Goal: Task Accomplishment & Management: Use online tool/utility

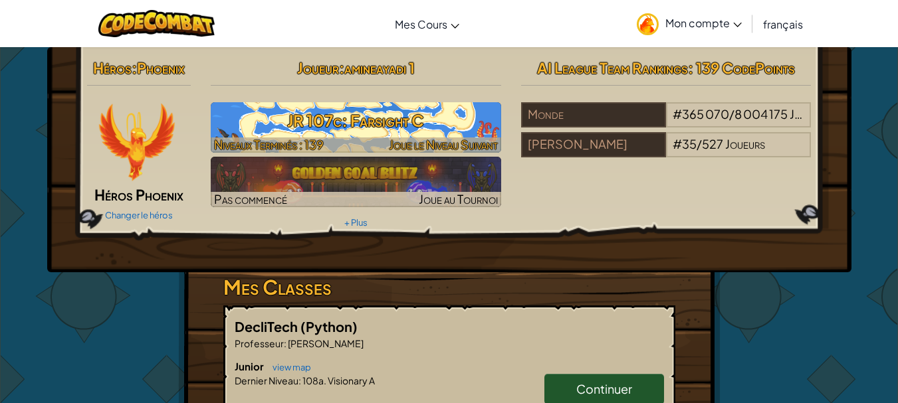
click at [316, 121] on h3 "JR 107c: Farsight C" at bounding box center [356, 121] width 290 height 30
select select "fr"
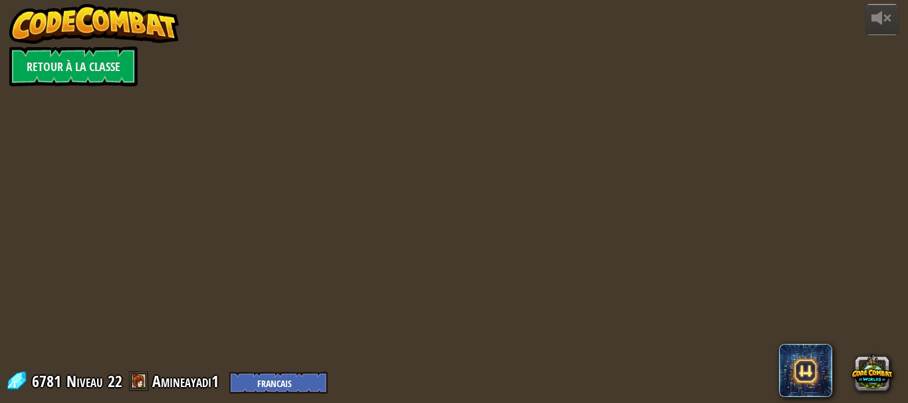
select select "fr"
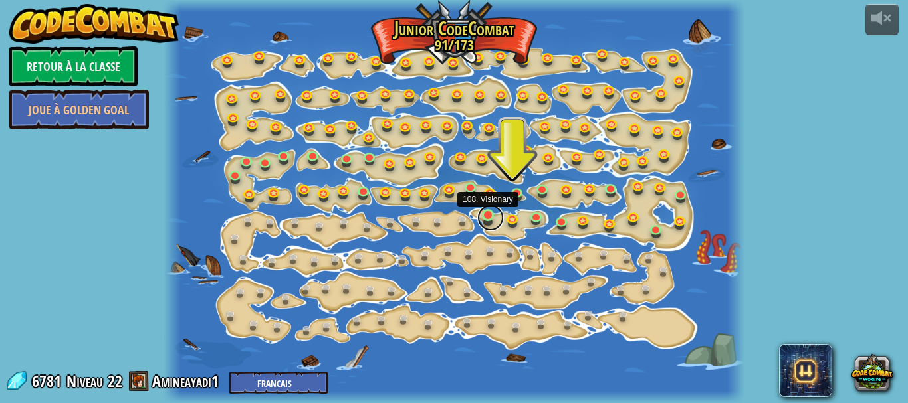
click at [484, 220] on link at bounding box center [490, 218] width 27 height 27
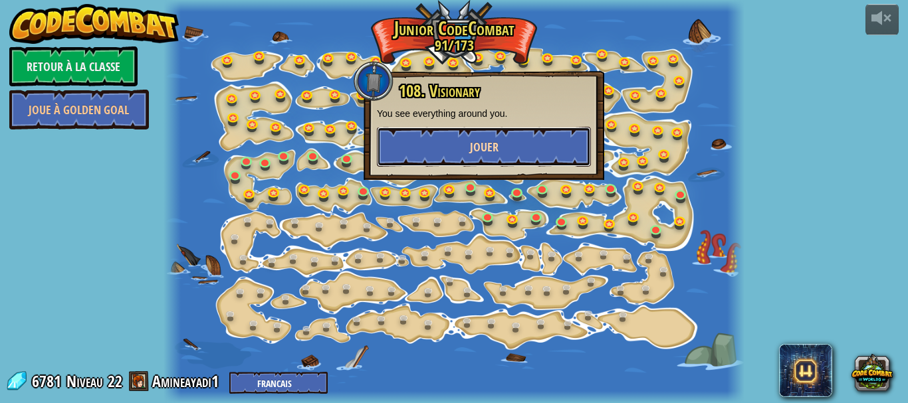
click at [525, 146] on button "Jouer" at bounding box center [484, 147] width 214 height 40
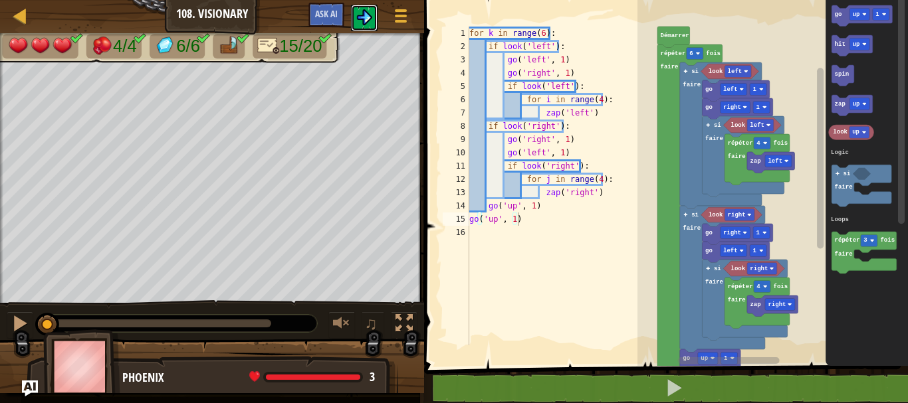
click at [359, 6] on button at bounding box center [364, 18] width 27 height 27
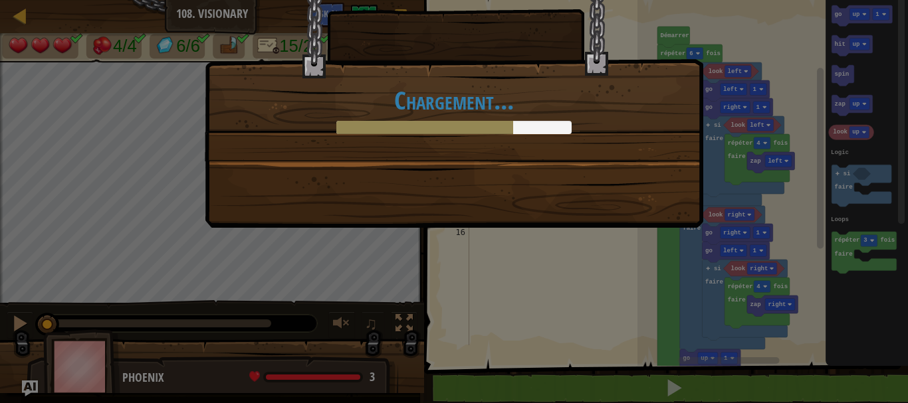
click at [636, 195] on div "Chargement..." at bounding box center [454, 97] width 498 height 261
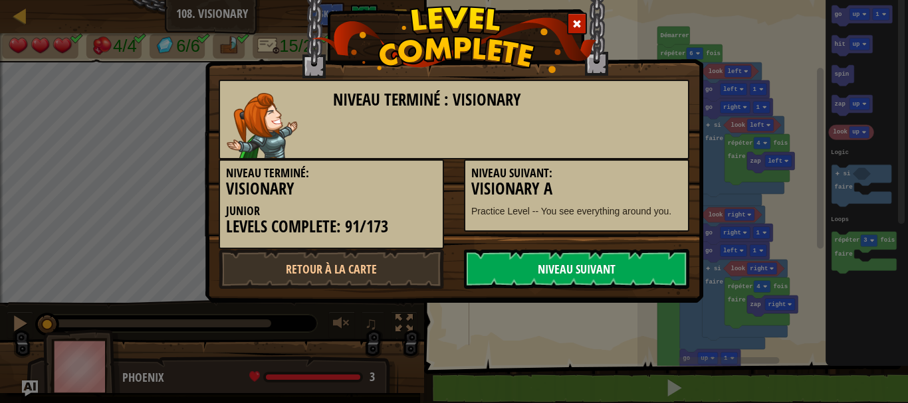
click at [633, 264] on link "Niveau Suivant" at bounding box center [576, 269] width 225 height 40
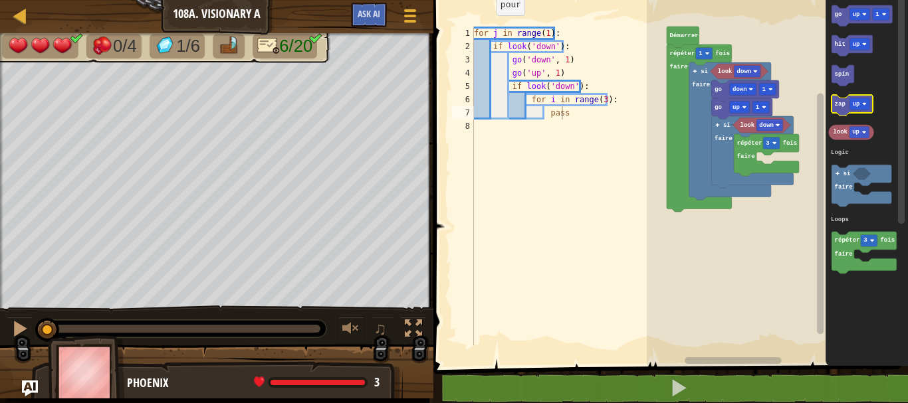
click at [862, 110] on icon "Espace de travail de Blocky" at bounding box center [852, 105] width 41 height 21
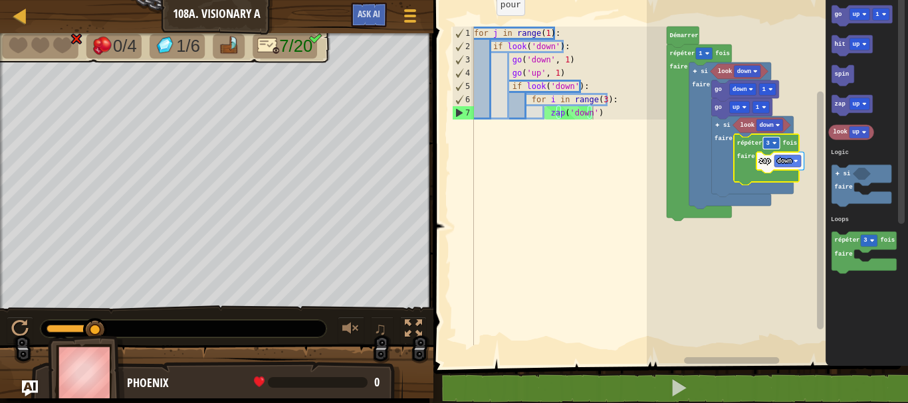
click at [769, 141] on text "3" at bounding box center [767, 143] width 3 height 7
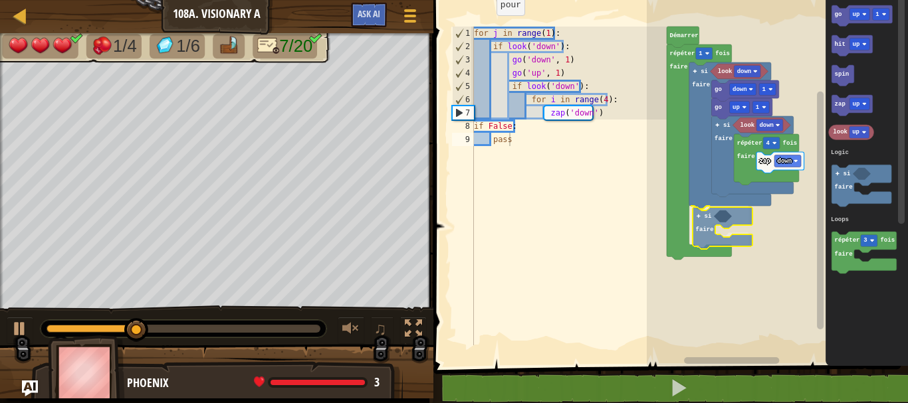
click at [698, 221] on div "Logic Loops [PERSON_NAME] répéter 1 fois faire look down si faire go down 1 go …" at bounding box center [777, 179] width 261 height 373
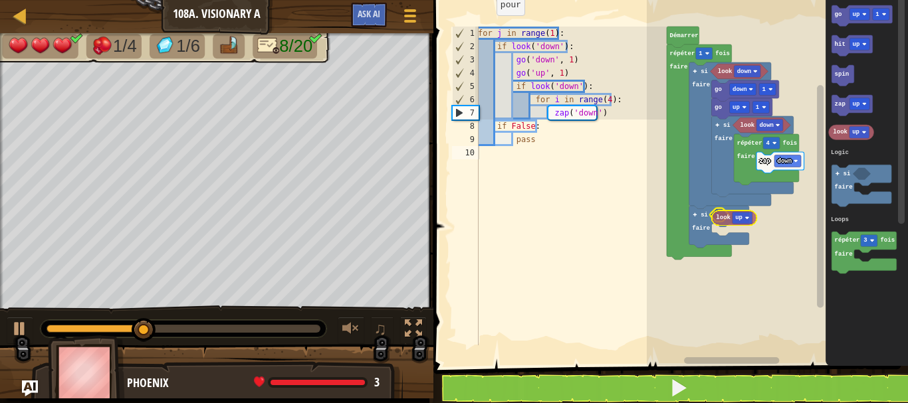
click at [732, 217] on div "Logic Loops [PERSON_NAME] répéter 1 fois faire look down si faire go down 1 go …" at bounding box center [777, 179] width 261 height 373
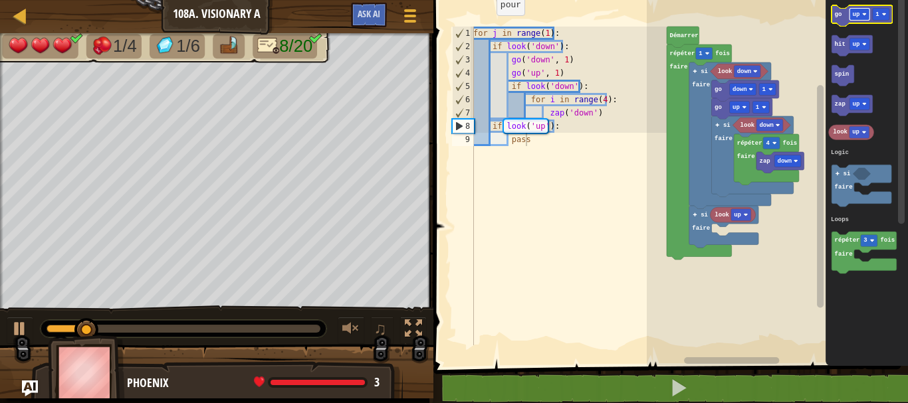
click at [861, 9] on rect "Espace de travail de Blocky" at bounding box center [860, 15] width 20 height 12
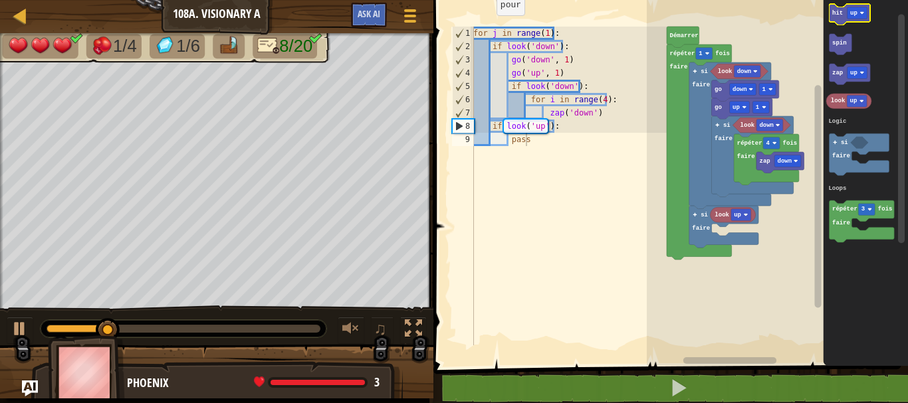
click at [850, 62] on icon "Espace de travail de Blocky" at bounding box center [865, 179] width 84 height 373
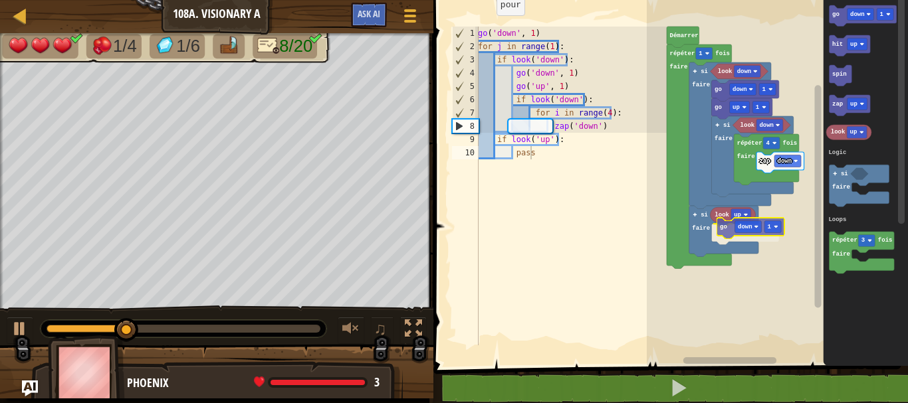
click at [732, 228] on div "Logic Loops [PERSON_NAME] répéter 1 fois faire look down si faire go down 1 go …" at bounding box center [777, 179] width 261 height 373
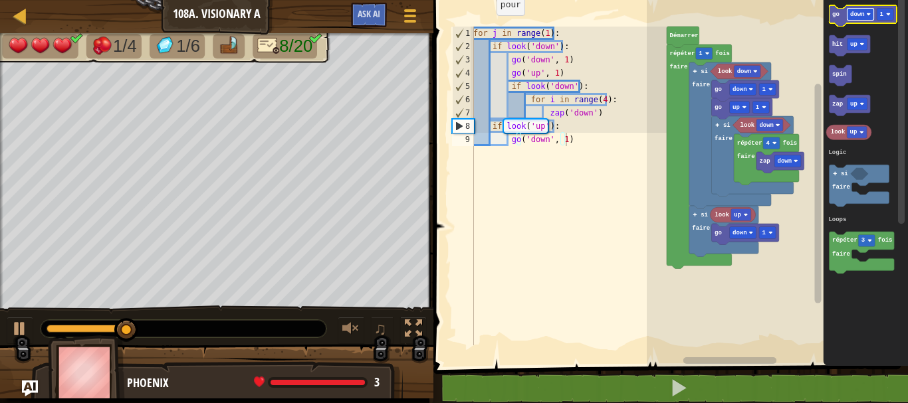
click at [862, 15] on text "down" at bounding box center [857, 14] width 15 height 7
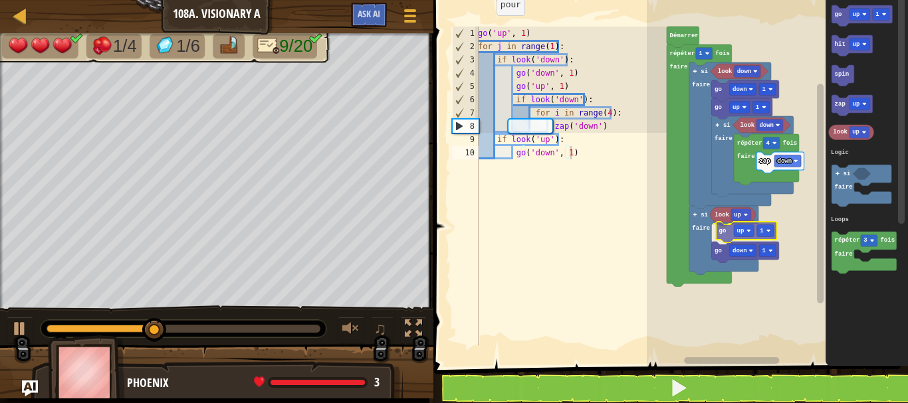
click at [723, 234] on div "Logic Loops [PERSON_NAME] répéter 1 fois faire look down si faire go down 1 go …" at bounding box center [777, 179] width 261 height 373
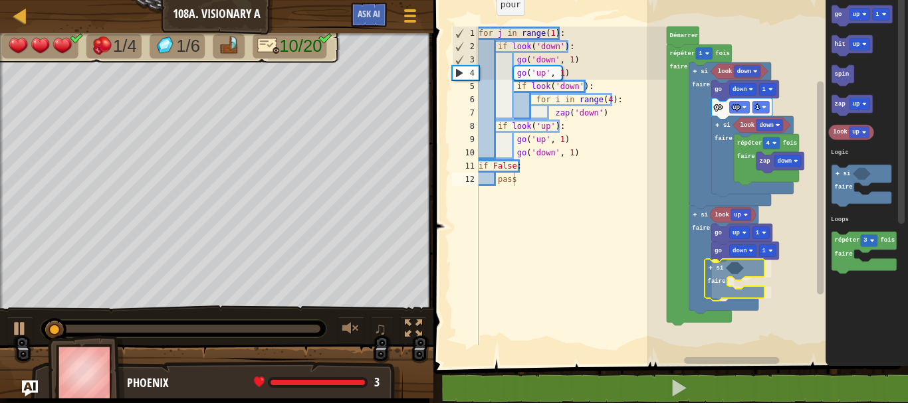
click at [727, 288] on div "Logic Loops [PERSON_NAME] répéter 1 fois faire look down si faire go down 1 go …" at bounding box center [777, 179] width 261 height 373
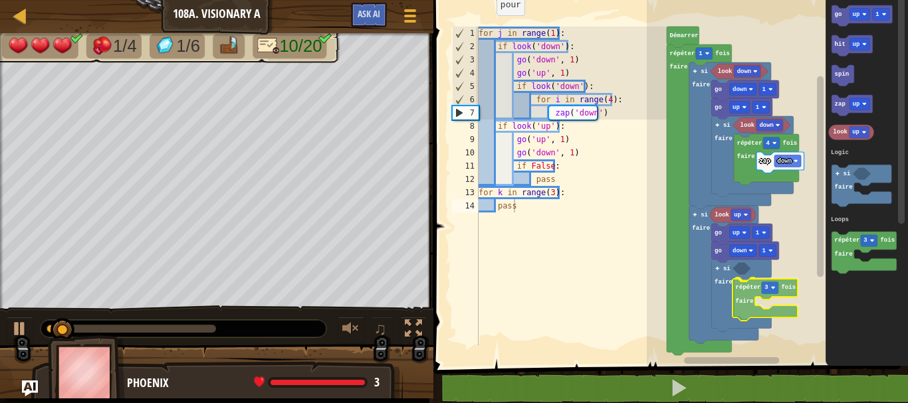
click at [750, 293] on div "Logic Loops [PERSON_NAME] répéter 1 fois faire look down si faire go down 1 go …" at bounding box center [777, 179] width 261 height 373
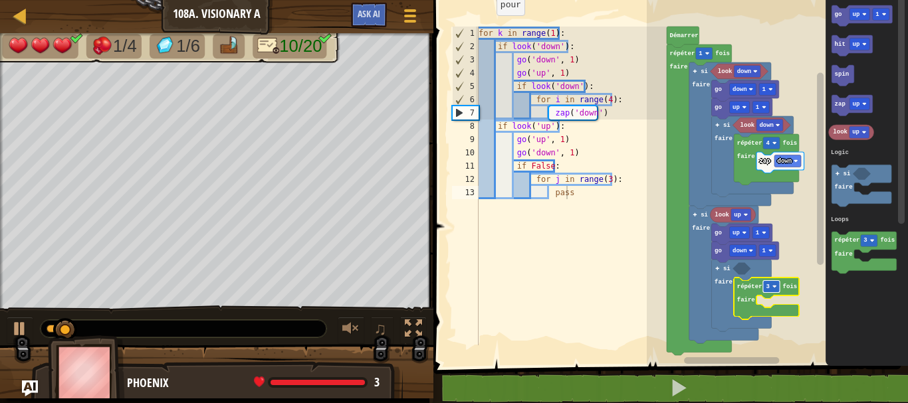
click at [767, 290] on text "3" at bounding box center [767, 287] width 3 height 7
click at [855, 130] on text "up" at bounding box center [856, 132] width 7 height 7
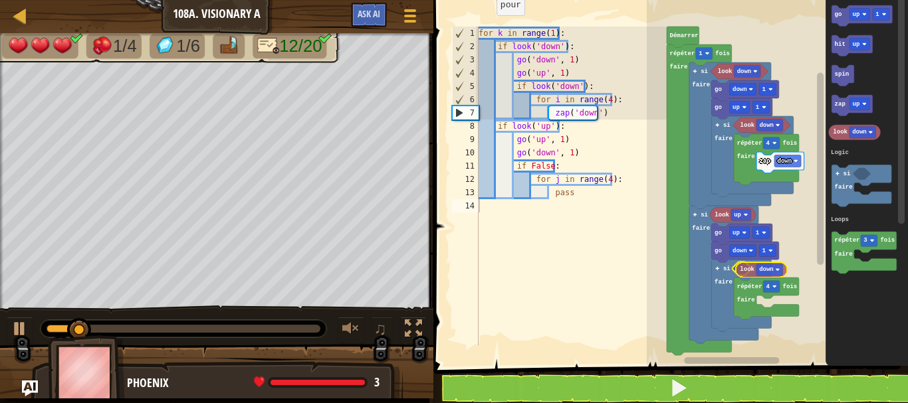
click at [746, 274] on div "Logic Loops [PERSON_NAME] répéter 1 fois faire look down si faire go down 1 go …" at bounding box center [777, 179] width 261 height 373
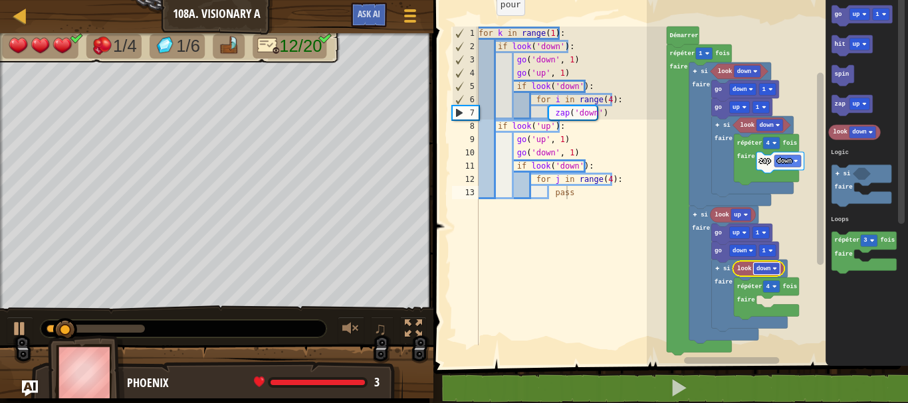
click at [761, 266] on text "down" at bounding box center [763, 269] width 15 height 7
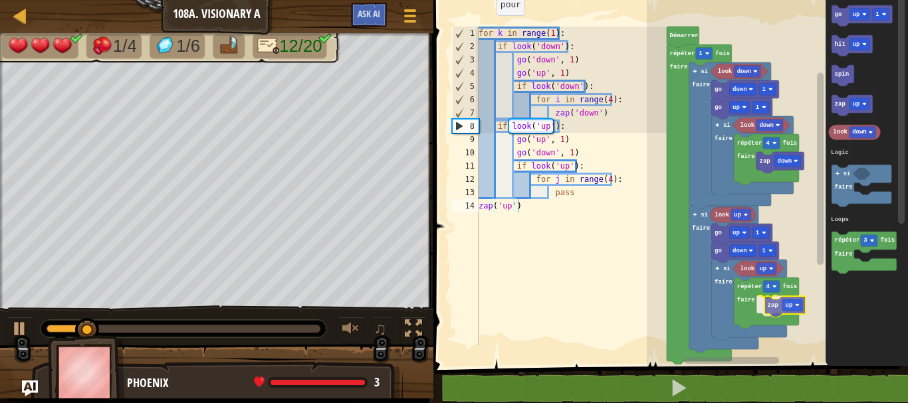
click at [771, 303] on div "Logic Loops [PERSON_NAME] répéter 1 fois faire look down si faire go down 1 go …" at bounding box center [777, 179] width 261 height 373
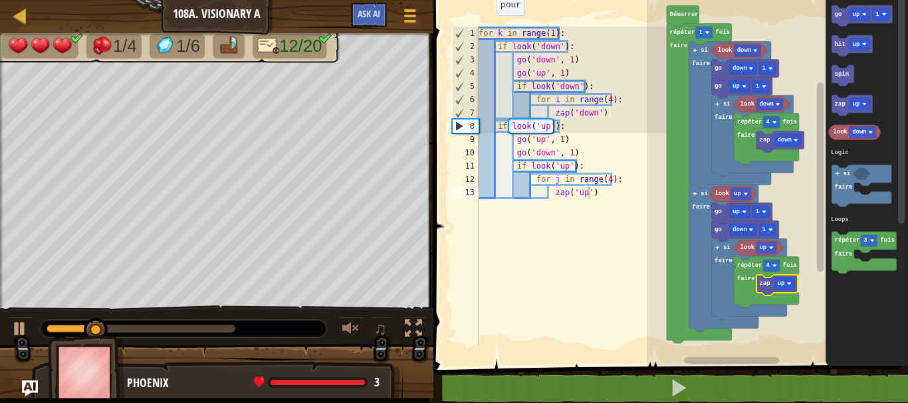
click at [823, 227] on rect "Espace de travail de Blocky" at bounding box center [820, 177] width 7 height 190
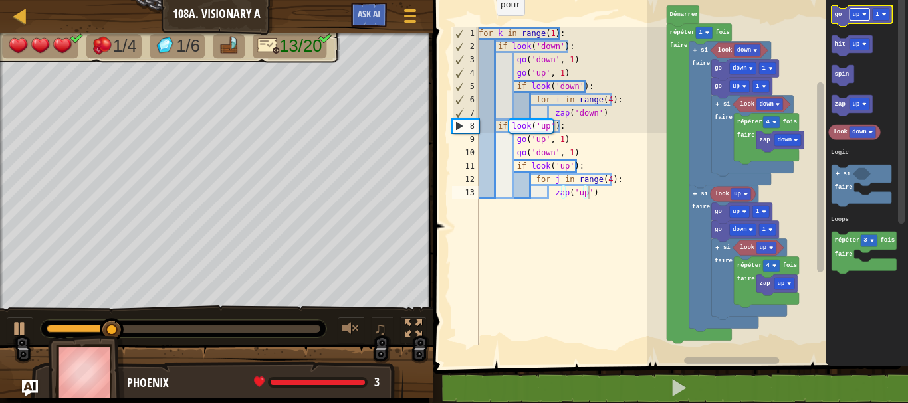
click at [853, 17] on text "up" at bounding box center [856, 14] width 7 height 7
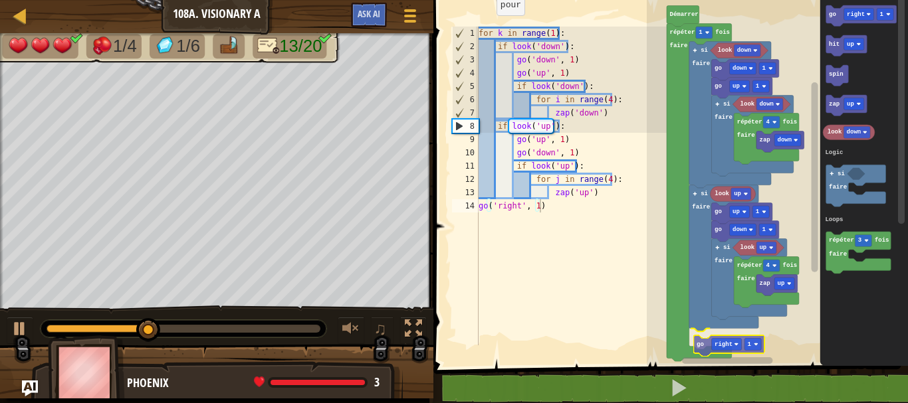
click at [705, 352] on div "Logic Loops [PERSON_NAME] répéter 1 fois faire look down si faire go down 1 go …" at bounding box center [777, 179] width 261 height 373
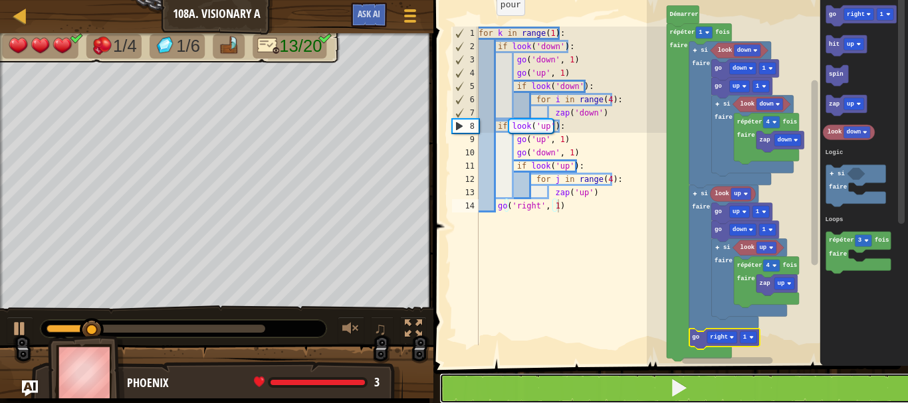
click at [676, 388] on span at bounding box center [678, 388] width 19 height 19
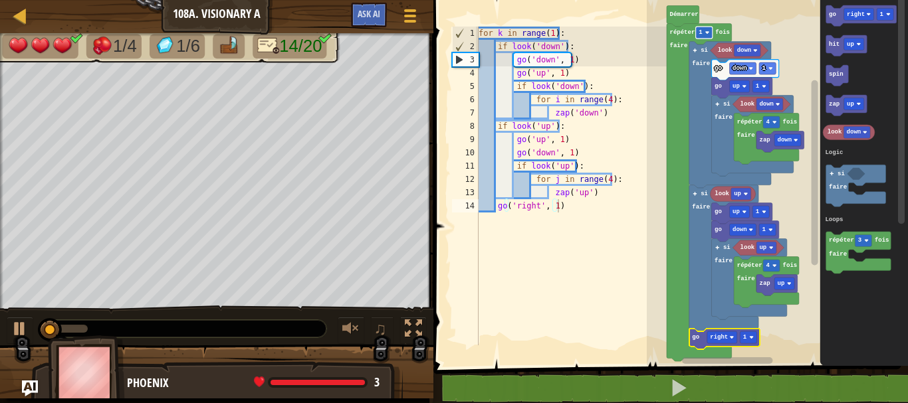
click at [708, 29] on rect "Espace de travail de Blocky" at bounding box center [704, 33] width 17 height 12
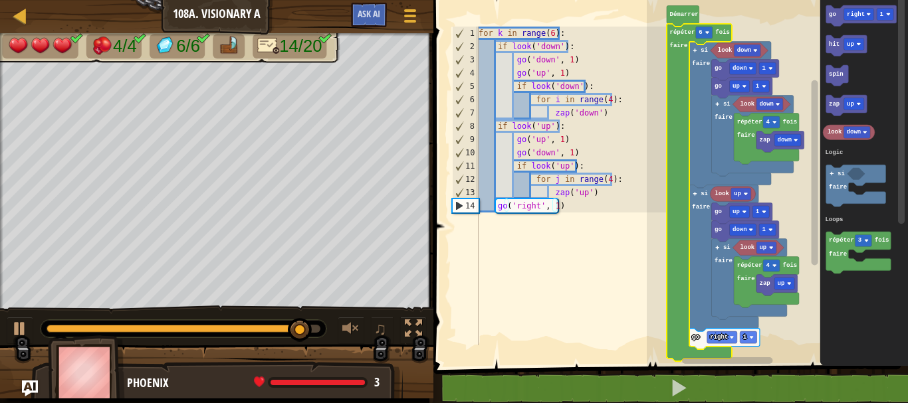
click at [702, 25] on icon "Espace de travail de Blocky" at bounding box center [698, 193] width 65 height 338
click at [705, 35] on rect "Espace de travail de Blocky" at bounding box center [704, 33] width 17 height 12
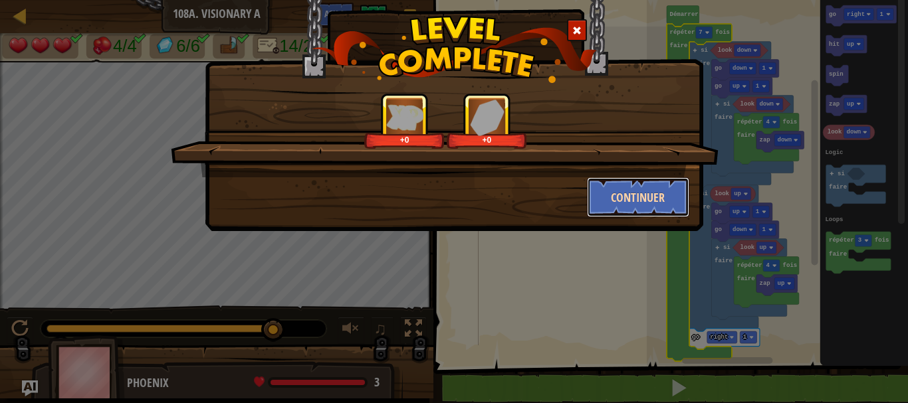
click at [635, 183] on button "Continuer" at bounding box center [638, 197] width 103 height 40
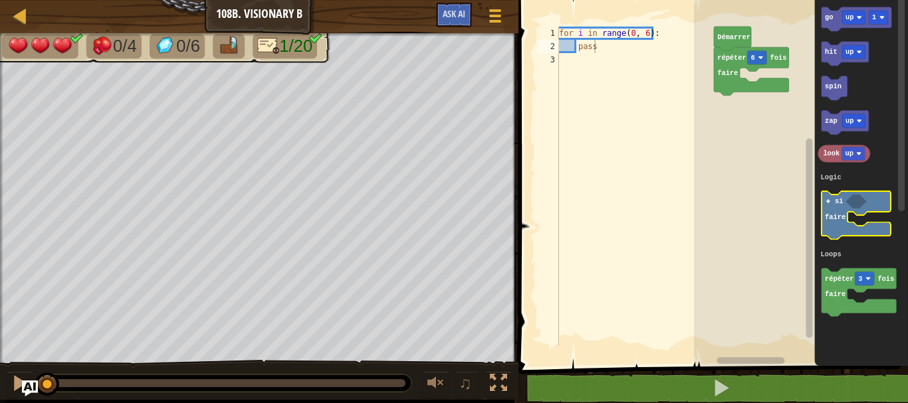
click at [843, 196] on icon "Espace de travail de Blocky" at bounding box center [855, 215] width 69 height 49
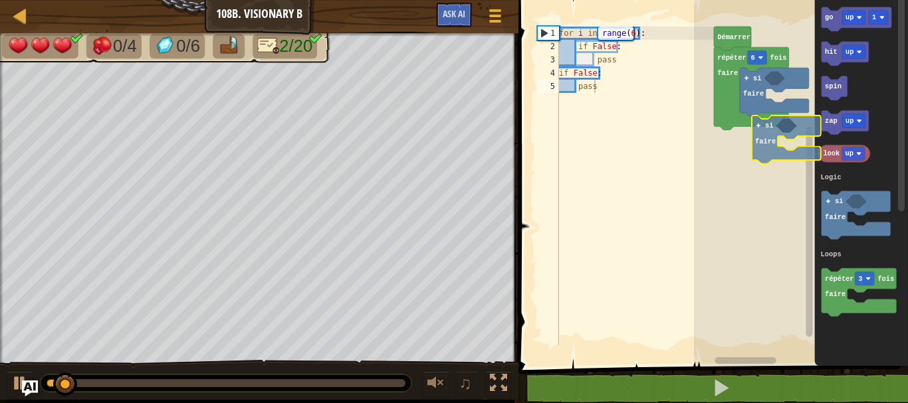
click at [765, 142] on div "Logic Loops répéter 6 fois faire si faire [PERSON_NAME] si faire go up 1 hit up…" at bounding box center [801, 179] width 214 height 373
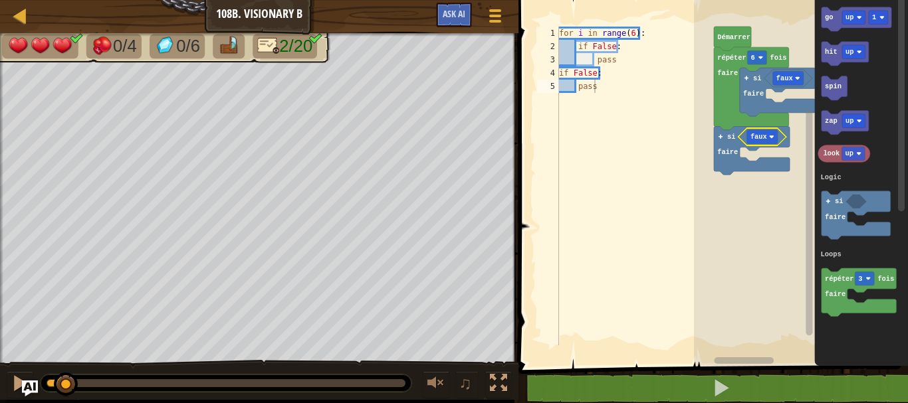
click at [780, 136] on icon "Espace de travail de Blocky" at bounding box center [762, 136] width 48 height 17
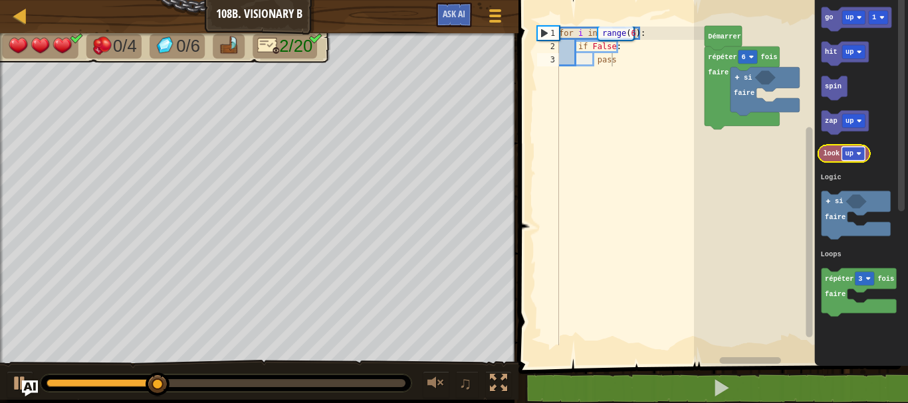
click at [851, 156] on text "up" at bounding box center [849, 154] width 8 height 8
click at [860, 153] on text "down" at bounding box center [853, 154] width 17 height 8
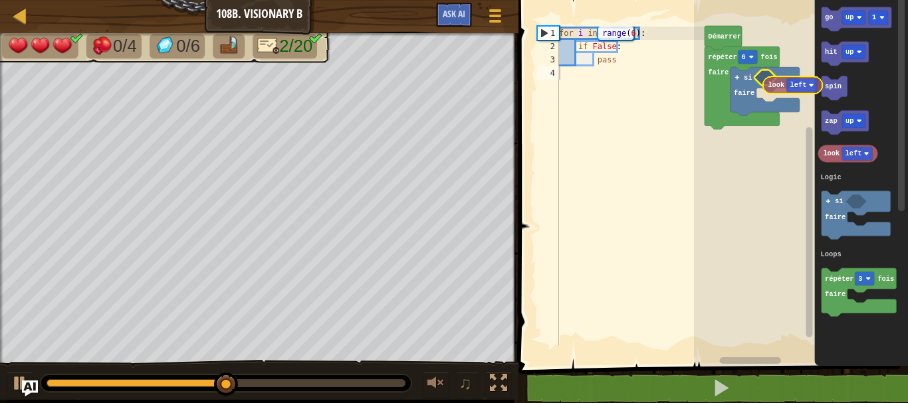
click at [774, 88] on div "Logic Loops [PERSON_NAME] répéter 6 fois faire si faire go up 1 hit up spin zap…" at bounding box center [801, 179] width 214 height 373
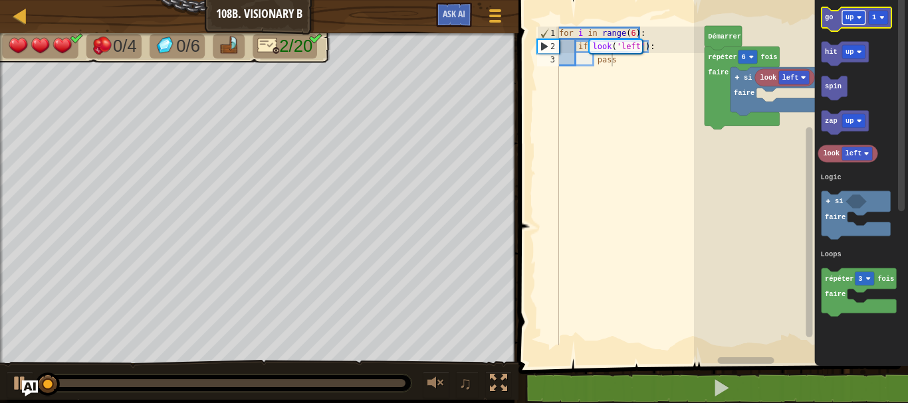
click at [845, 19] on text "up" at bounding box center [849, 17] width 8 height 8
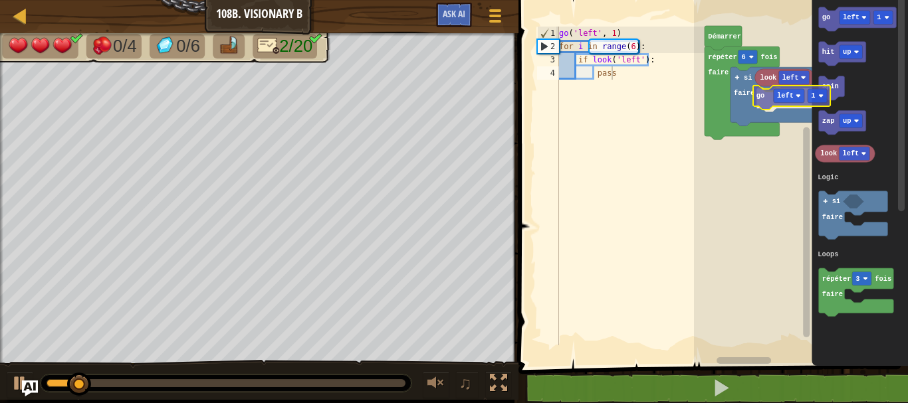
click at [765, 90] on div "Logic Loops [PERSON_NAME] répéter 6 fois faire si faire look left go left 1 go …" at bounding box center [801, 179] width 214 height 373
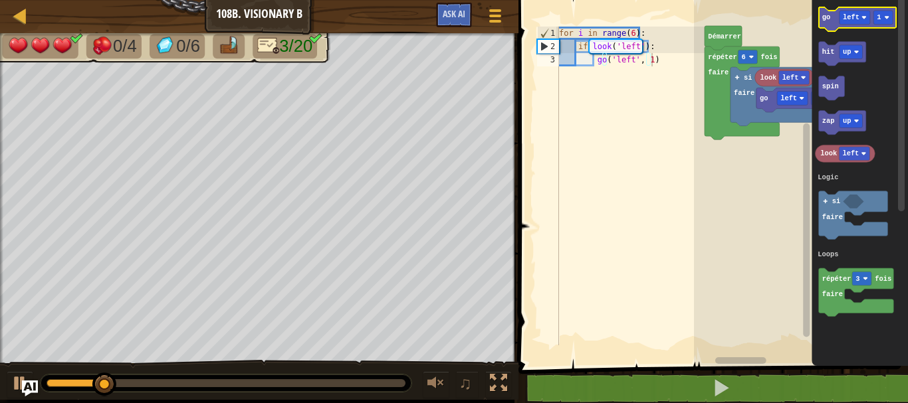
click at [860, 14] on icon "go left 1 hit up spin zap up look left répéter 3 fois faire si faire Logic Loops" at bounding box center [859, 179] width 96 height 373
click at [860, 14] on rect "Espace de travail de Blocky" at bounding box center [854, 18] width 31 height 14
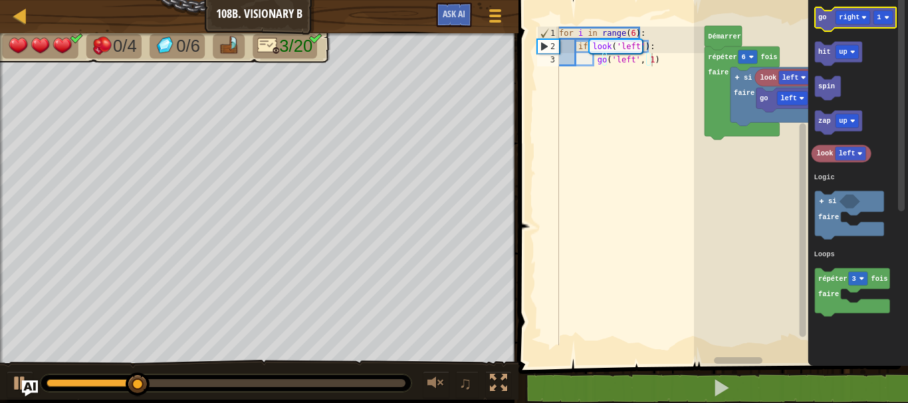
click at [822, 15] on text "go" at bounding box center [822, 17] width 8 height 8
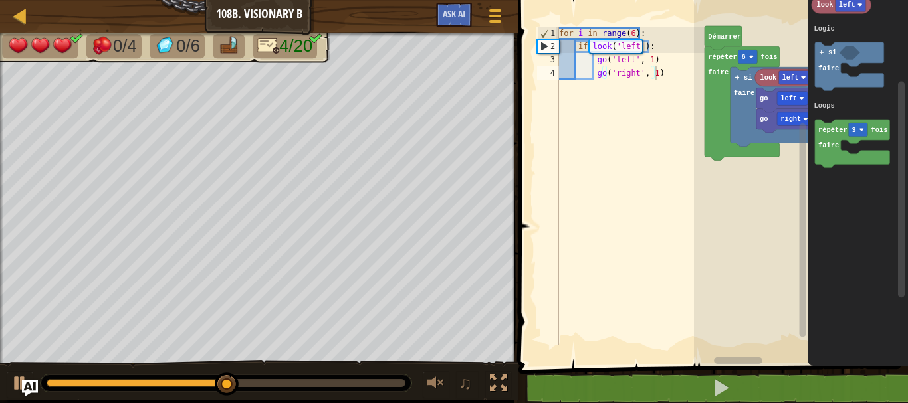
click at [777, 145] on div "Logic Loops [PERSON_NAME] répéter 6 fois faire si faire look left go left 1 go …" at bounding box center [801, 179] width 214 height 373
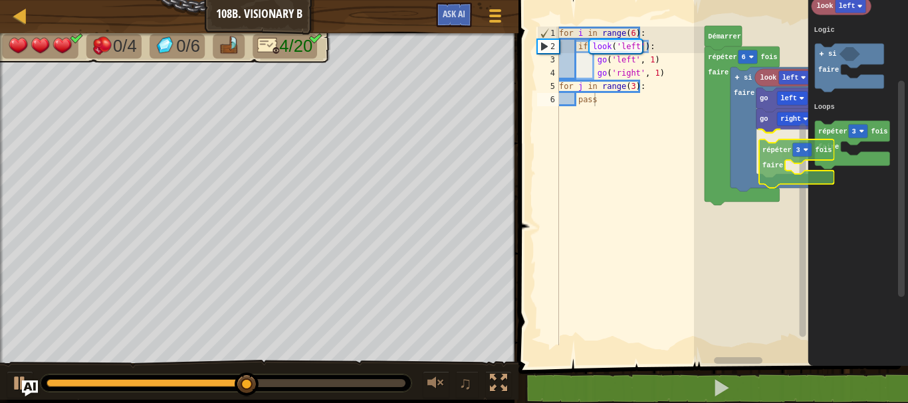
click at [779, 164] on div "Logic Loops [PERSON_NAME] répéter 6 fois faire si faire look left go left 1 go …" at bounding box center [801, 179] width 214 height 373
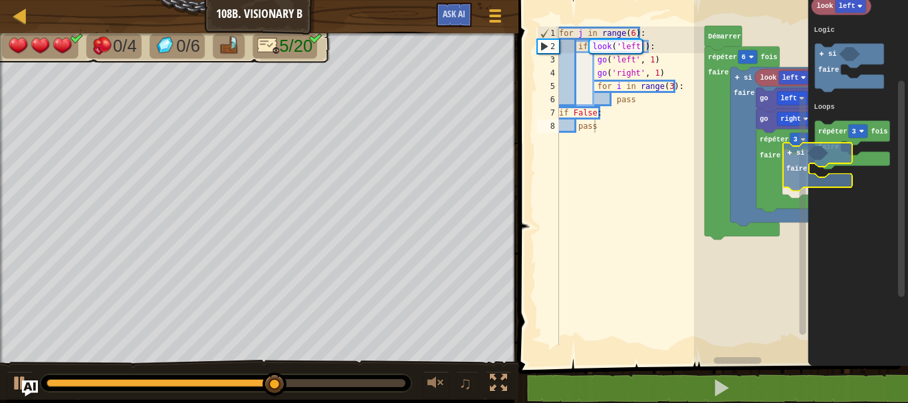
click at [793, 190] on div "Logic Loops [PERSON_NAME] répéter 6 fois faire si faire look left go left 1 go …" at bounding box center [801, 179] width 214 height 373
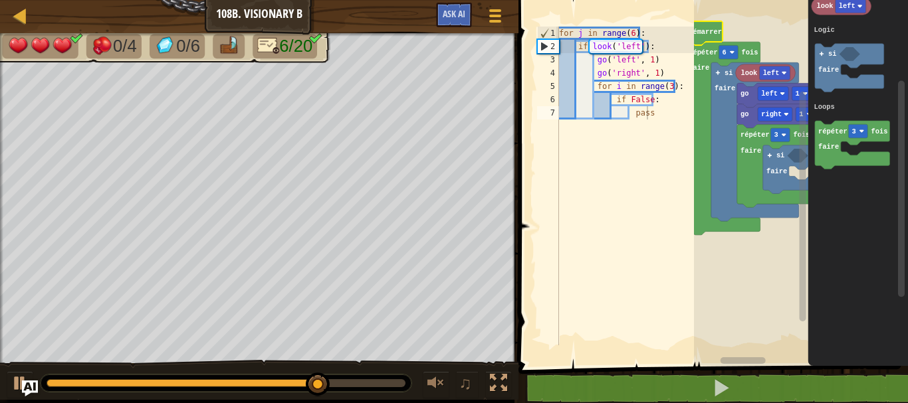
drag, startPoint x: 739, startPoint y: 359, endPoint x: 769, endPoint y: 357, distance: 30.0
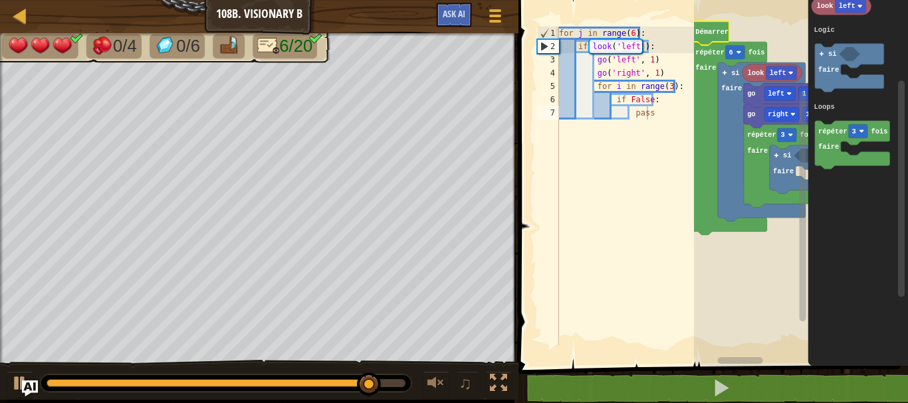
click at [744, 361] on rect "Espace de travail de Blocky" at bounding box center [740, 360] width 45 height 7
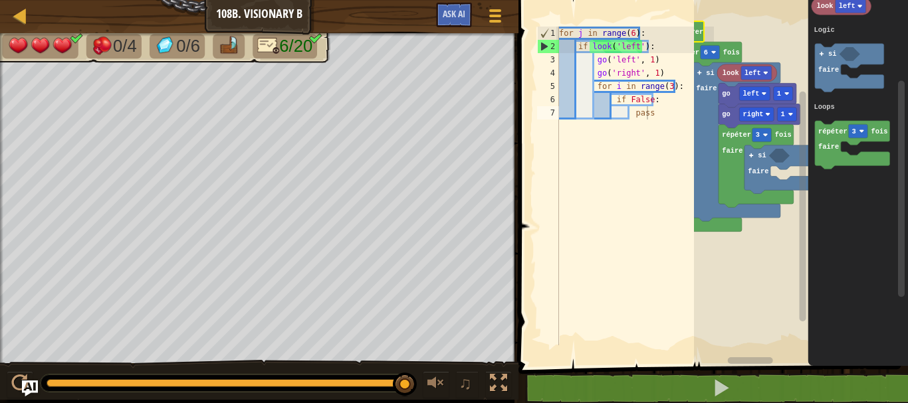
click at [762, 355] on div "Logic Loops [PERSON_NAME] répéter 6 fois faire si faire look left go left 1 go …" at bounding box center [801, 179] width 214 height 373
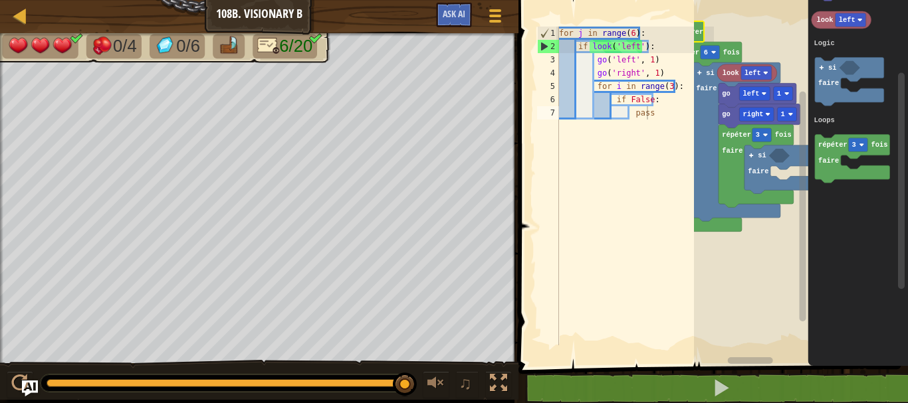
click at [897, 72] on g "Espace de travail de Blocky" at bounding box center [901, 179] width 10 height 369
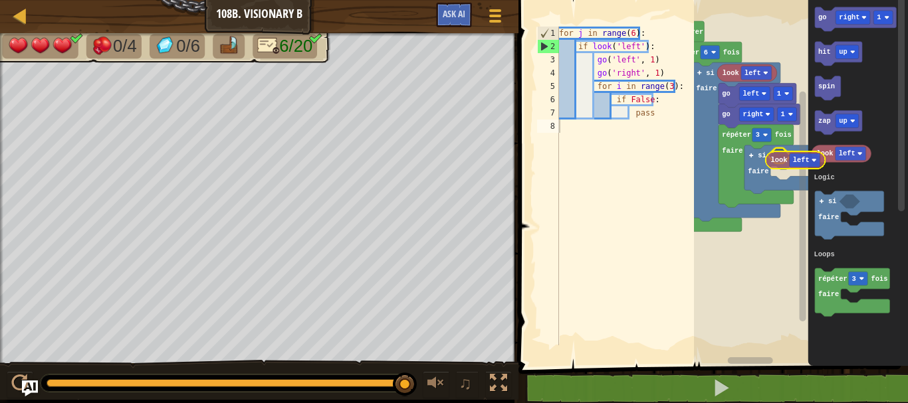
click at [781, 162] on div "Logic Loops [PERSON_NAME] répéter 6 fois faire si faire look left go left 1 go …" at bounding box center [801, 179] width 214 height 373
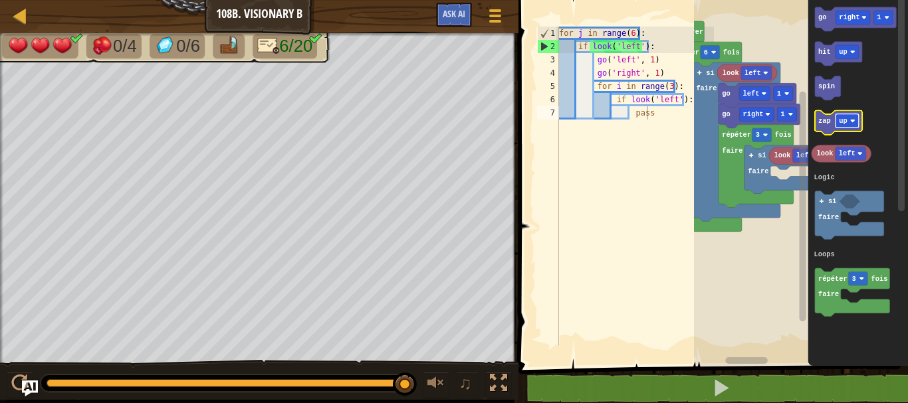
click at [848, 124] on rect "Espace de travail de Blocky" at bounding box center [846, 121] width 23 height 14
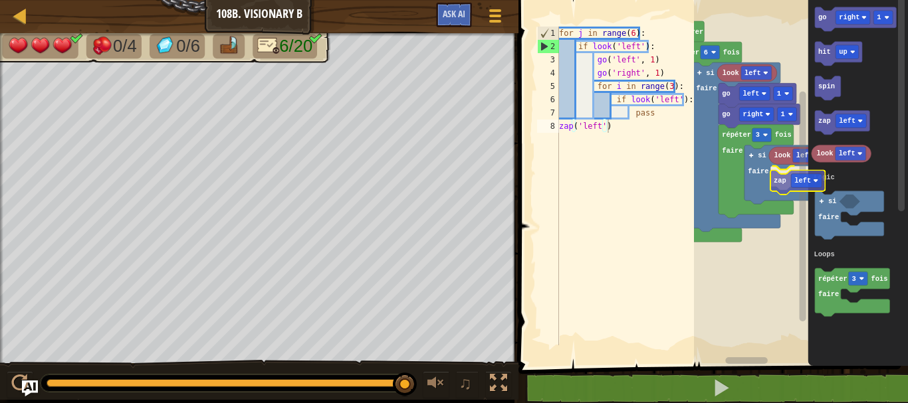
click at [784, 180] on div "Logic Loops [PERSON_NAME] répéter 6 fois faire si faire look left go left 1 go …" at bounding box center [801, 179] width 214 height 373
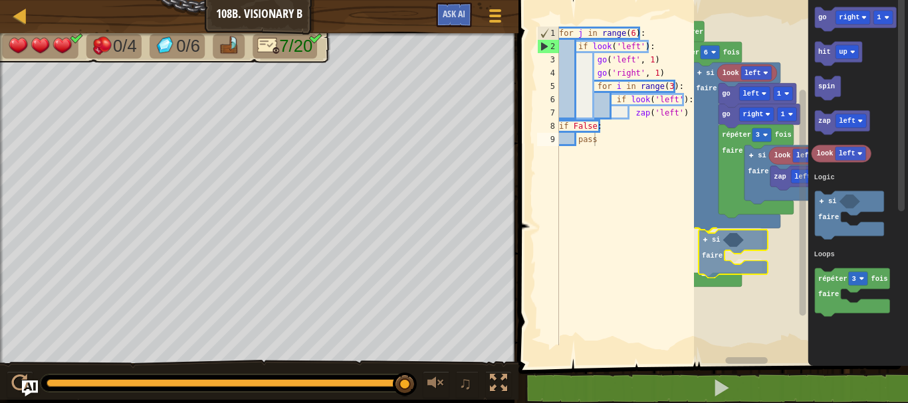
click at [712, 255] on div "Logic Loops [PERSON_NAME] répéter 6 fois faire si faire look left go left 1 go …" at bounding box center [801, 179] width 214 height 373
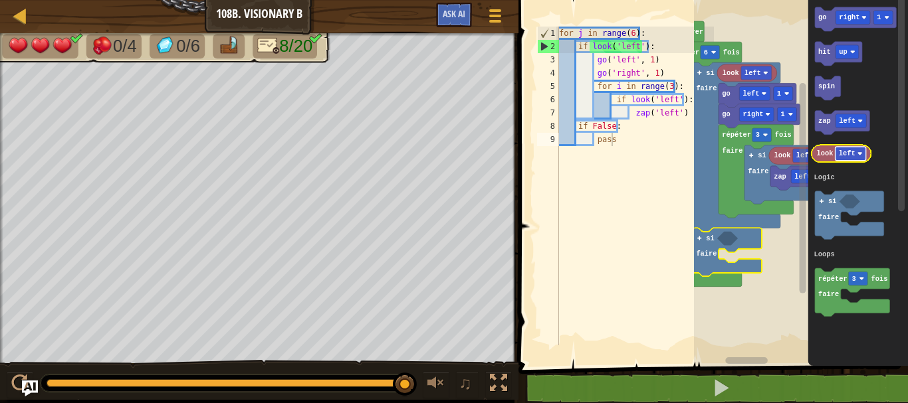
click at [851, 151] on text "left" at bounding box center [847, 154] width 17 height 8
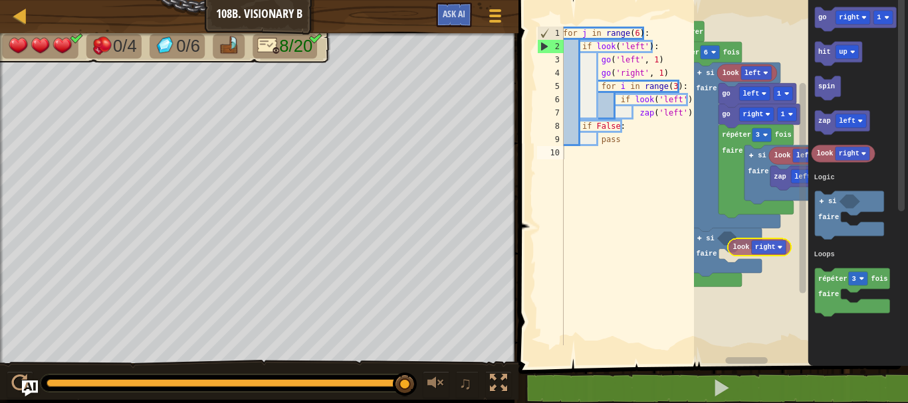
click at [735, 248] on div "Logic Loops [PERSON_NAME] répéter 6 fois faire si faire look left go left 1 go …" at bounding box center [801, 179] width 214 height 373
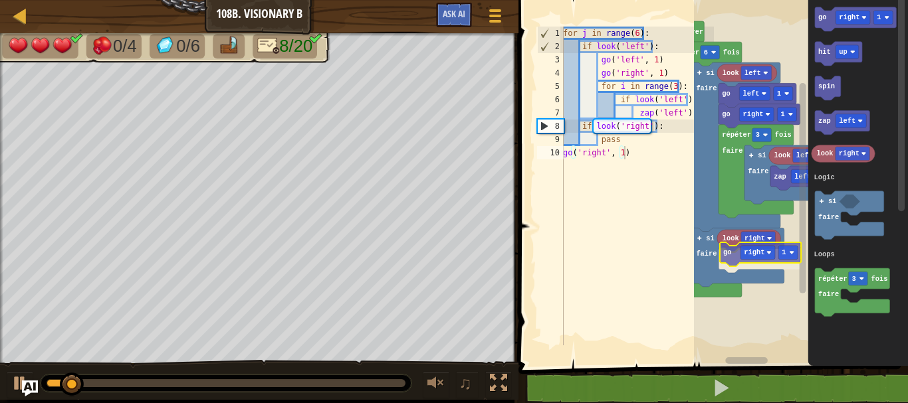
click at [728, 252] on div "Logic Loops [PERSON_NAME] répéter 6 fois faire si faire look left go left 1 go …" at bounding box center [801, 179] width 214 height 373
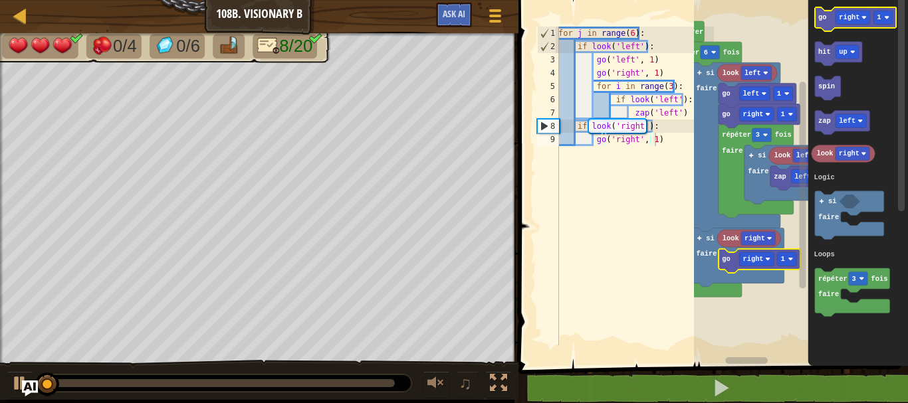
click at [849, 9] on icon "Espace de travail de Blocky" at bounding box center [855, 19] width 81 height 24
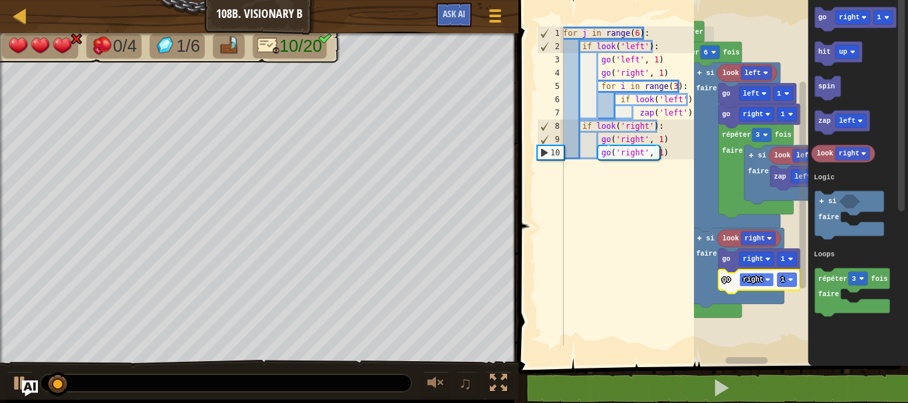
click at [756, 287] on rect "Espace de travail de Blocky" at bounding box center [756, 280] width 35 height 14
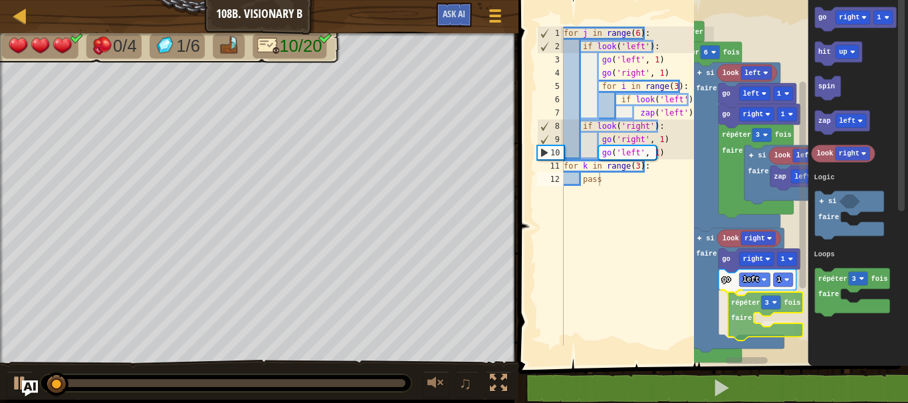
click at [736, 322] on div "Logic Loops [PERSON_NAME] répéter 6 fois faire si faire look left go left 1 go …" at bounding box center [801, 179] width 214 height 373
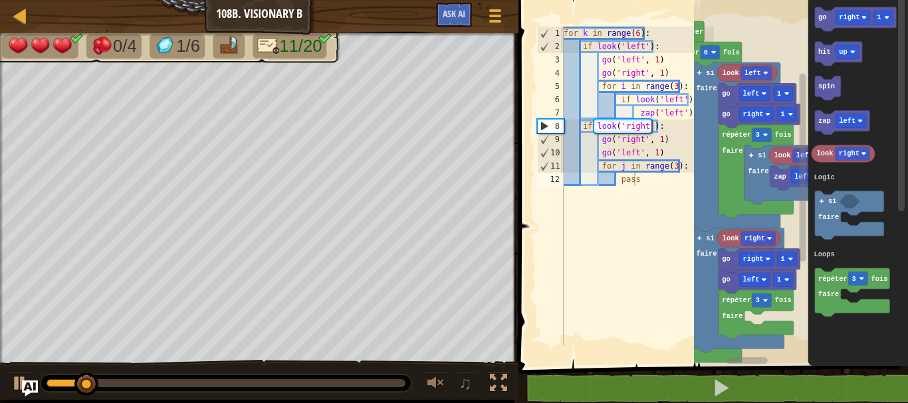
click at [793, 300] on div "Logic Loops [PERSON_NAME] répéter 6 fois faire si faire look left go left 1 go …" at bounding box center [801, 179] width 214 height 373
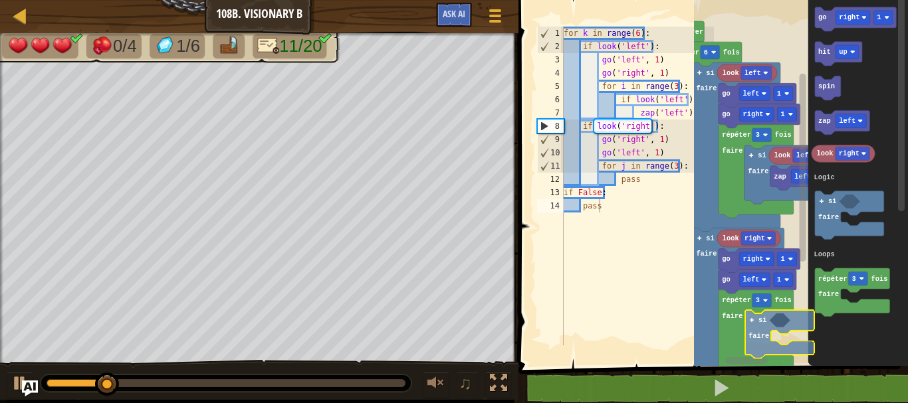
click at [759, 335] on div "Logic Loops [PERSON_NAME] répéter 6 fois faire si faire look left go left 1 go …" at bounding box center [801, 179] width 214 height 373
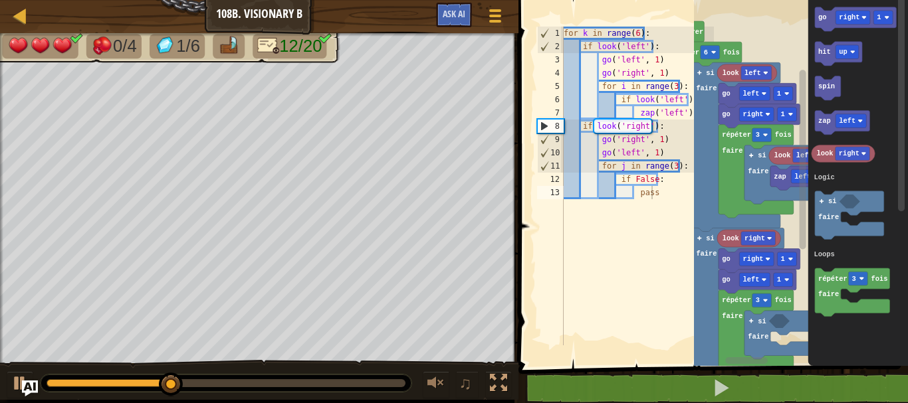
click at [791, 286] on div "Logic Loops [PERSON_NAME] répéter 6 fois faire si faire look left go left 1 go …" at bounding box center [801, 179] width 214 height 373
click at [782, 328] on div "Logic Loops [PERSON_NAME] répéter 6 fois faire si faire look left go left 1 go …" at bounding box center [801, 179] width 214 height 373
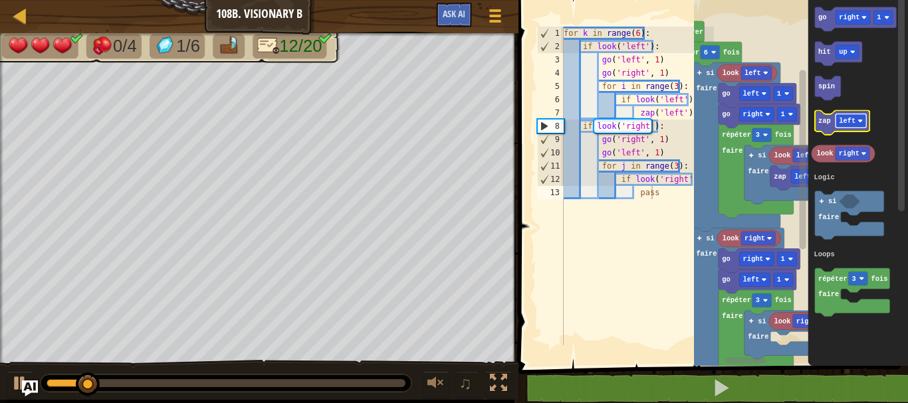
click at [843, 124] on text "left" at bounding box center [847, 121] width 17 height 8
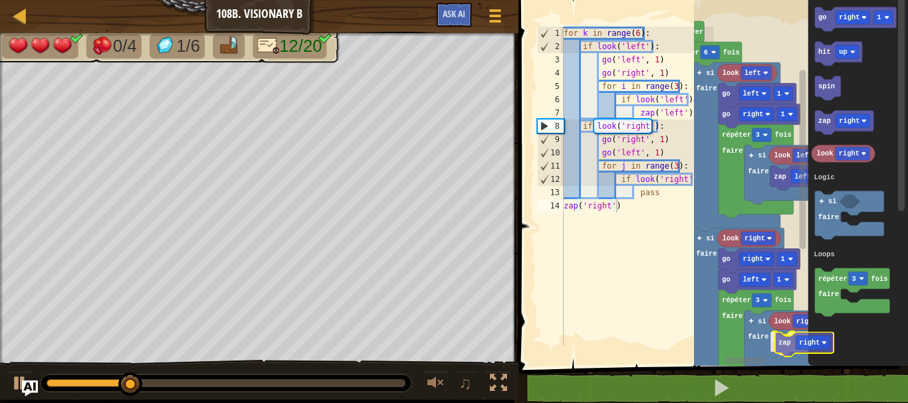
click at [781, 348] on div "Logic Loops [PERSON_NAME] répéter 6 fois faire si faire look left go left 1 go …" at bounding box center [801, 179] width 214 height 373
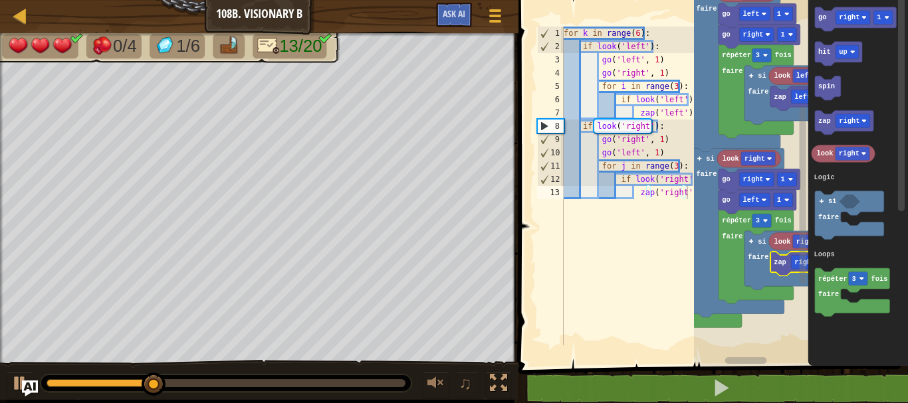
click at [812, 274] on div "Logic Loops [PERSON_NAME] répéter 6 fois faire si faire look left go left 1 go …" at bounding box center [801, 179] width 214 height 373
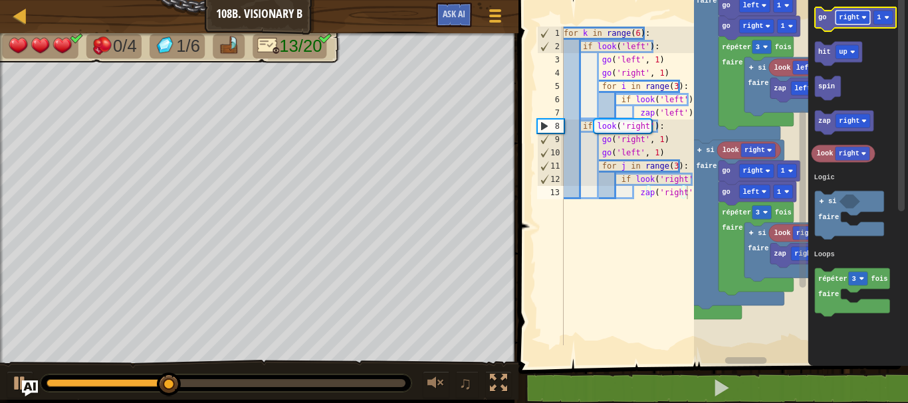
click at [853, 14] on text "right" at bounding box center [849, 17] width 21 height 8
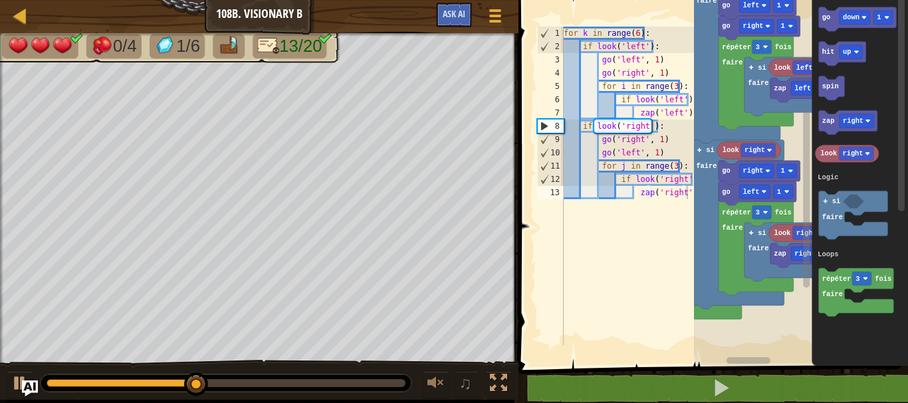
click at [762, 263] on div "Logic Loops [PERSON_NAME] répéter 6 fois faire si faire look left go left 1 go …" at bounding box center [801, 179] width 214 height 373
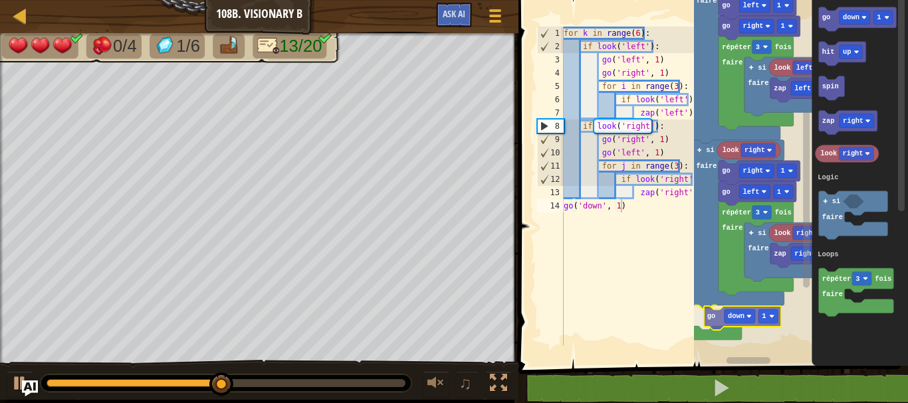
click at [708, 316] on div "Logic Loops [PERSON_NAME] répéter 6 fois faire si faire look left go left 1 go …" at bounding box center [801, 179] width 214 height 373
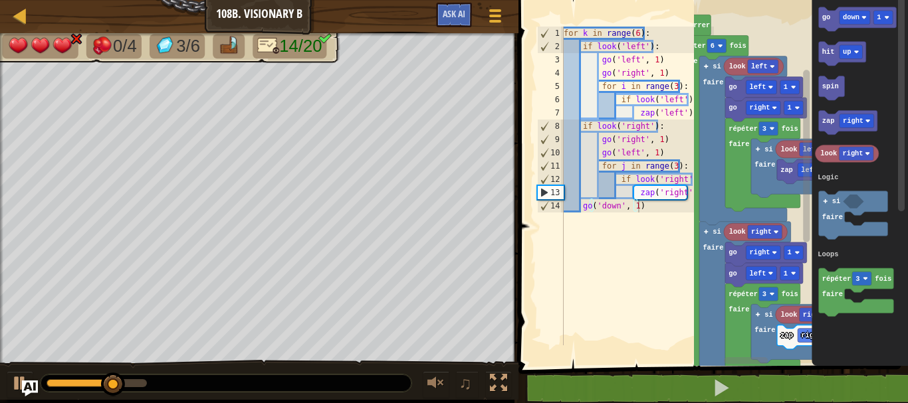
click at [809, 235] on div "Logic Loops [PERSON_NAME] répéter 6 fois faire si faire look left go left 1 go …" at bounding box center [801, 179] width 214 height 373
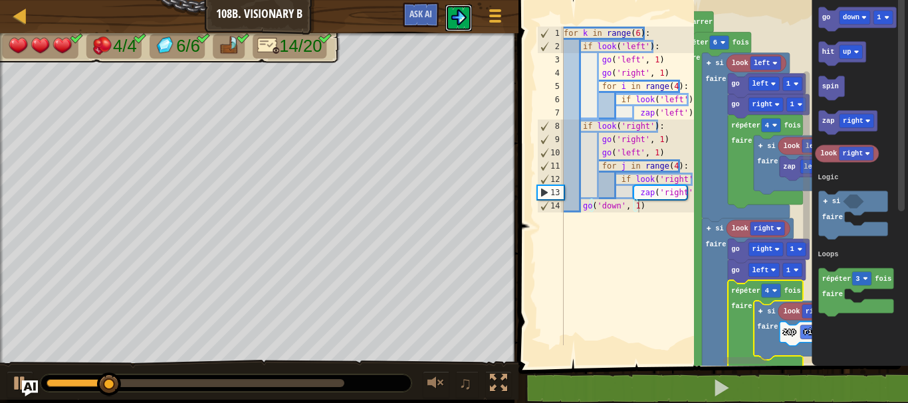
click at [456, 19] on img at bounding box center [459, 17] width 16 height 16
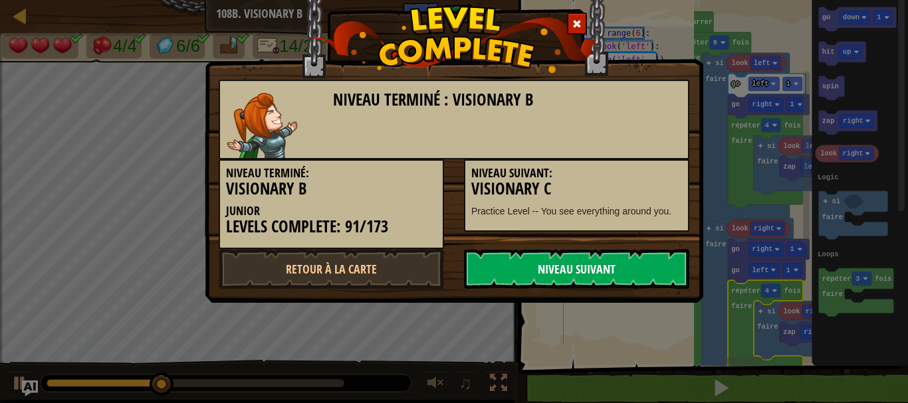
click at [591, 268] on link "Niveau Suivant" at bounding box center [576, 269] width 225 height 40
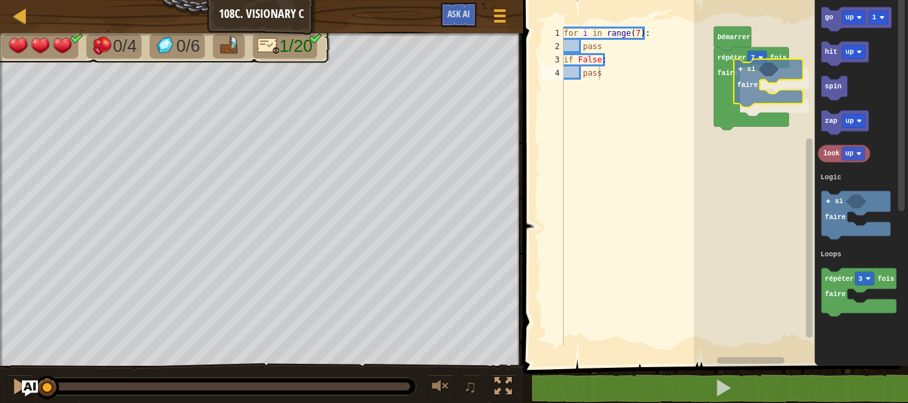
click at [752, 81] on div "Logic Loops répéter 7 fois faire si faire [PERSON_NAME] go up 1 hit up spin zap…" at bounding box center [801, 179] width 214 height 373
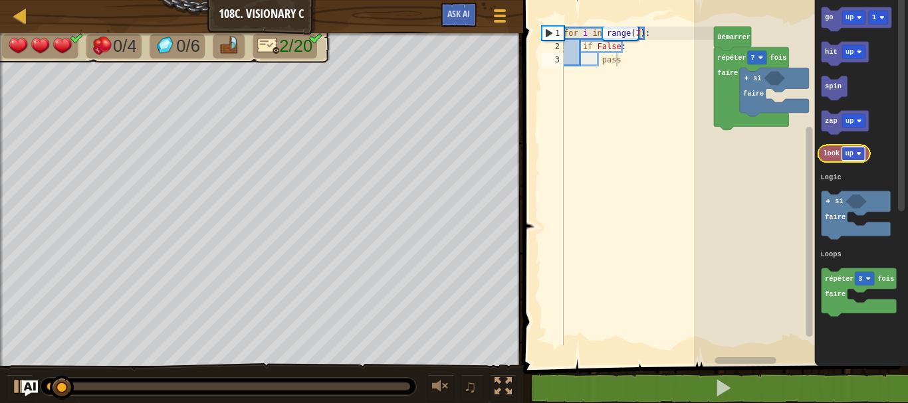
click at [851, 156] on text "up" at bounding box center [849, 154] width 8 height 8
click at [781, 80] on div "Logic Loops répéter 7 fois faire si faire Démarrer go up 1 hit up spin zap up l…" at bounding box center [801, 179] width 214 height 373
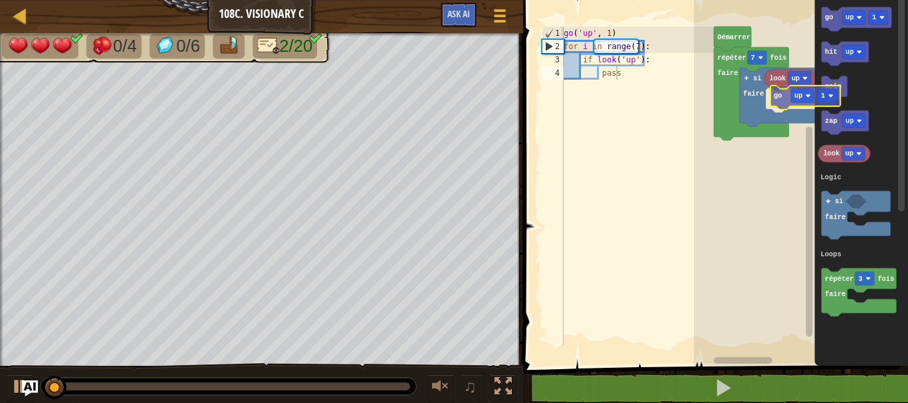
click at [781, 93] on div "Logic Loops répéter 7 fois faire si faire look up go up 1 [PERSON_NAME] go up 1…" at bounding box center [801, 179] width 214 height 373
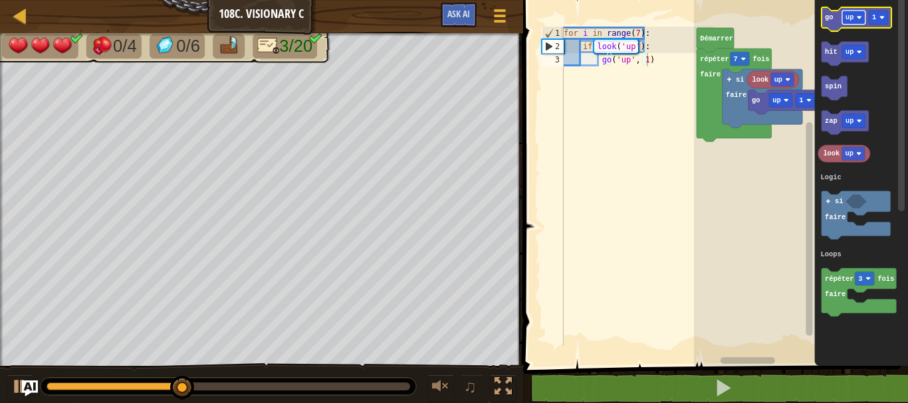
click at [851, 16] on text "up" at bounding box center [849, 17] width 8 height 8
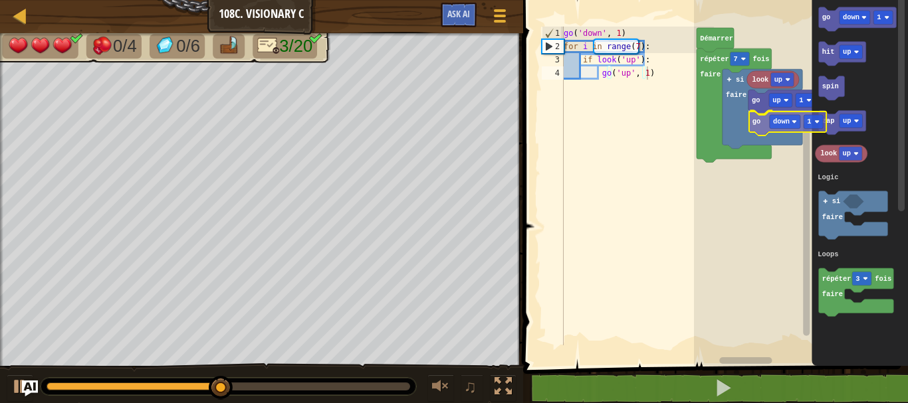
click at [758, 117] on div "Logic Loops répéter 7 fois faire si faire look up go up 1 go down 1 Démarrer go…" at bounding box center [801, 179] width 214 height 373
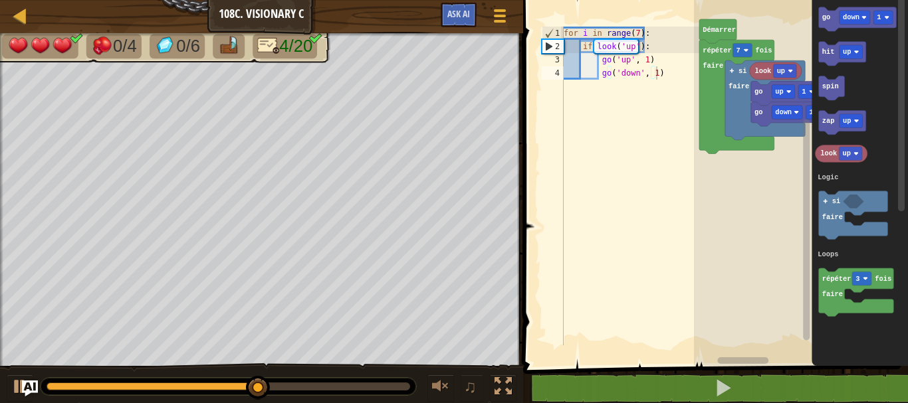
click at [780, 278] on rect "Espace de travail de Blocky" at bounding box center [801, 179] width 214 height 373
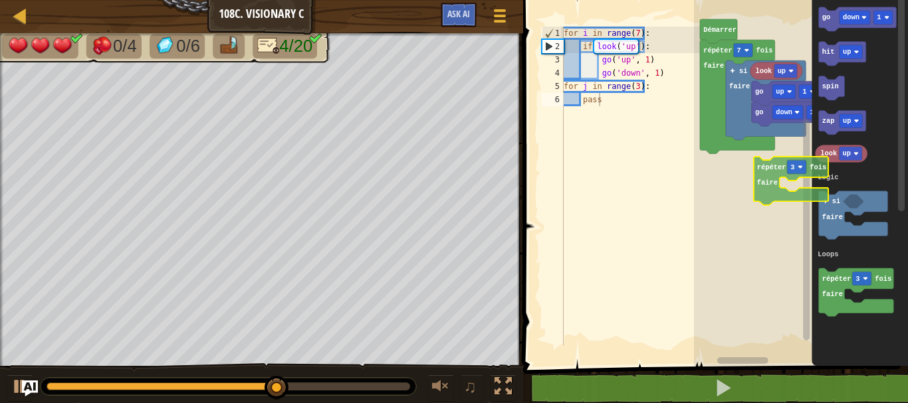
click at [759, 164] on div "Logic Loops répéter 7 fois faire si faire look up go up 1 go down 1 [PERSON_NAM…" at bounding box center [801, 179] width 214 height 373
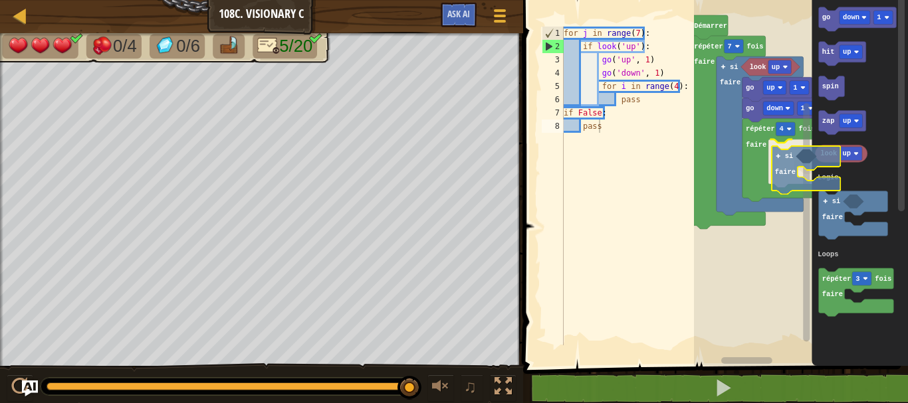
click at [793, 175] on div "Logic Loops [PERSON_NAME] répéter 7 fois faire look up si faire go up 1 go down…" at bounding box center [801, 179] width 214 height 373
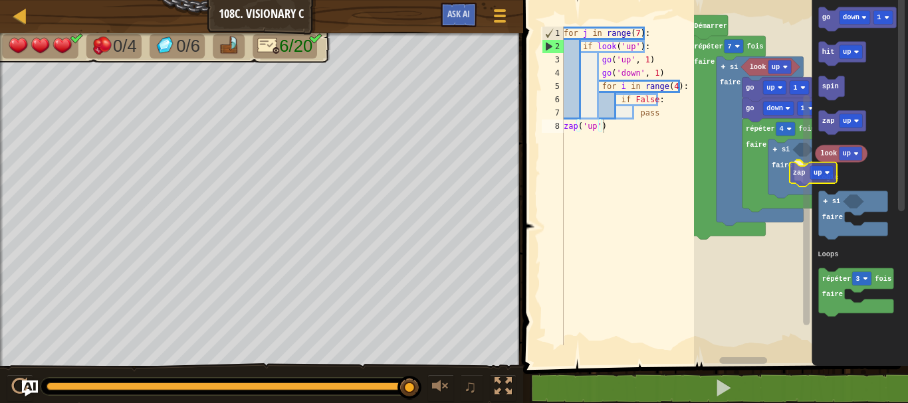
click at [811, 176] on div "Logic Loops [PERSON_NAME] répéter 7 fois faire look up si faire go up 1 go down…" at bounding box center [801, 179] width 214 height 373
click at [804, 161] on div "Logic Loops [PERSON_NAME] répéter 7 fois faire look up si faire go up 1 go down…" at bounding box center [801, 179] width 214 height 373
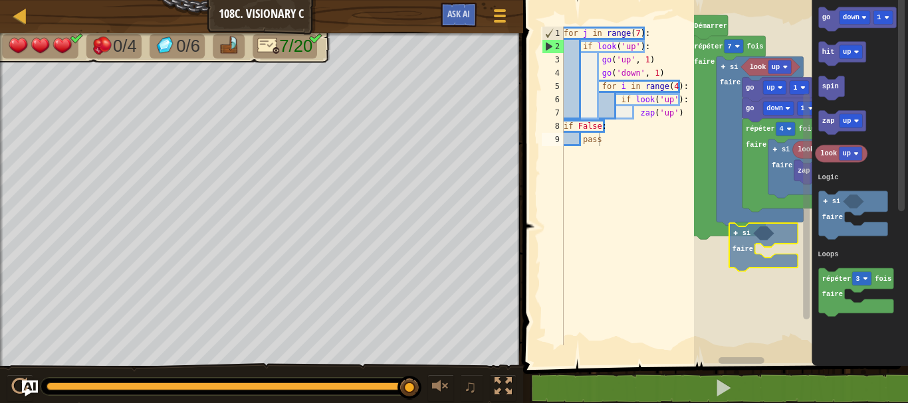
click at [751, 254] on div "Logic Loops [PERSON_NAME] répéter 7 fois faire look up si faire go up 1 go down…" at bounding box center [801, 179] width 214 height 373
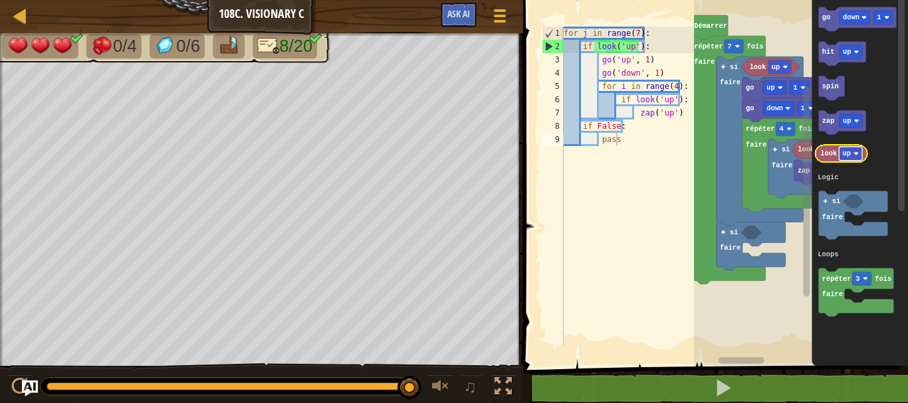
click at [851, 159] on rect "Espace de travail de Blocky" at bounding box center [850, 154] width 23 height 14
click at [844, 156] on text "up" at bounding box center [846, 154] width 8 height 8
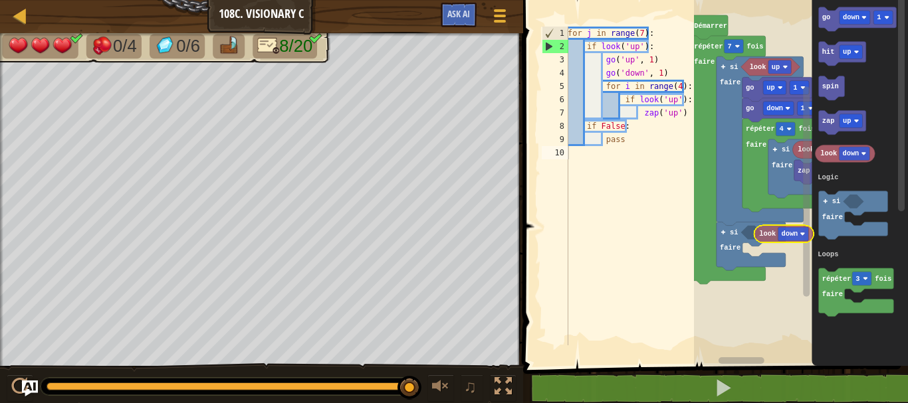
click at [771, 233] on div "Logic Loops [PERSON_NAME] répéter 7 fois faire look up si faire go up 1 go down…" at bounding box center [801, 179] width 214 height 373
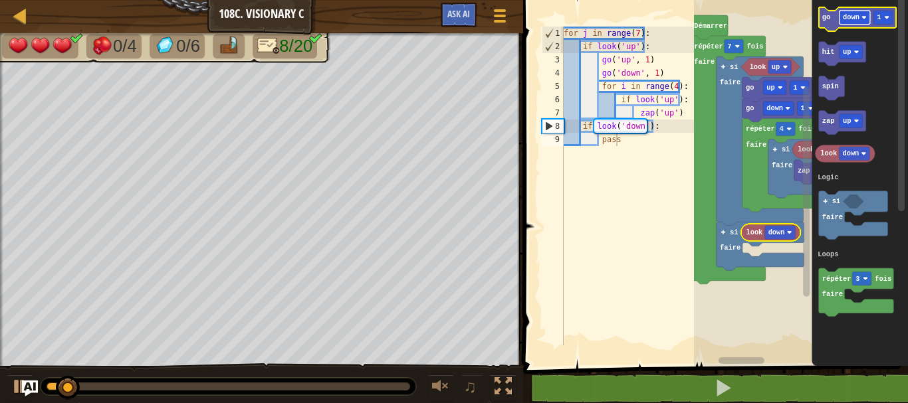
click at [859, 14] on rect "Espace de travail de Blocky" at bounding box center [854, 18] width 31 height 14
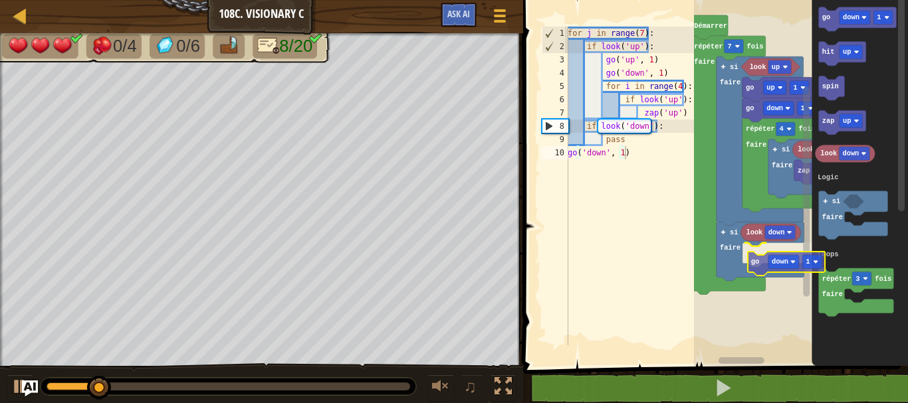
click at [756, 258] on div "Logic Loops [PERSON_NAME] répéter 7 fois faire look up si faire go up 1 go down…" at bounding box center [801, 179] width 214 height 373
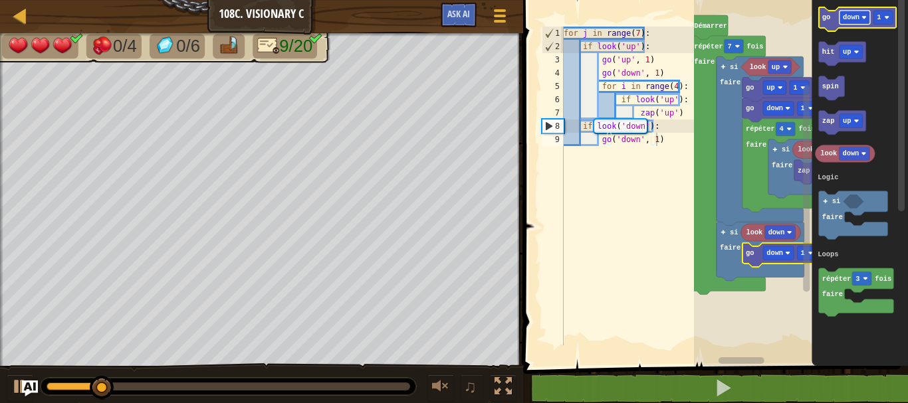
click at [844, 13] on text "down" at bounding box center [851, 17] width 17 height 8
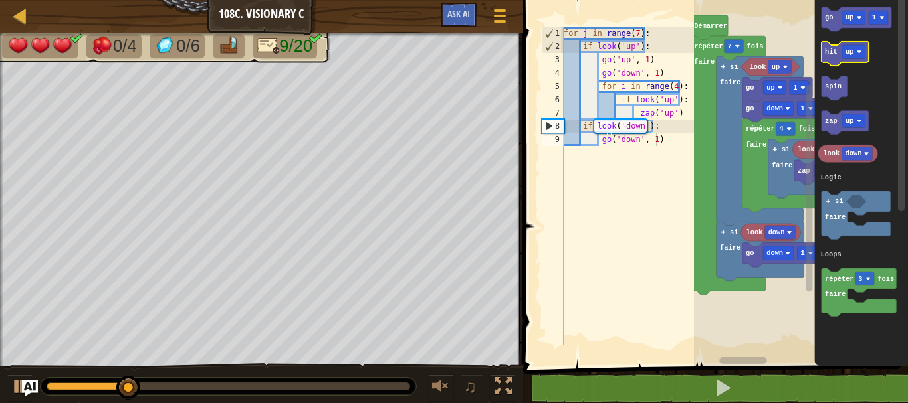
click at [853, 44] on icon "Espace de travail de Blocky" at bounding box center [844, 54] width 47 height 24
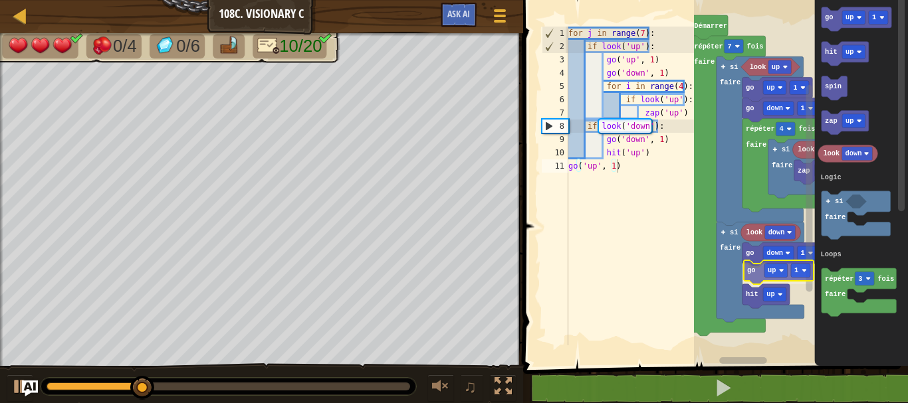
click at [757, 272] on div "Logic Loops [PERSON_NAME] répéter 7 fois faire look up si faire go up 1 go down…" at bounding box center [801, 179] width 214 height 373
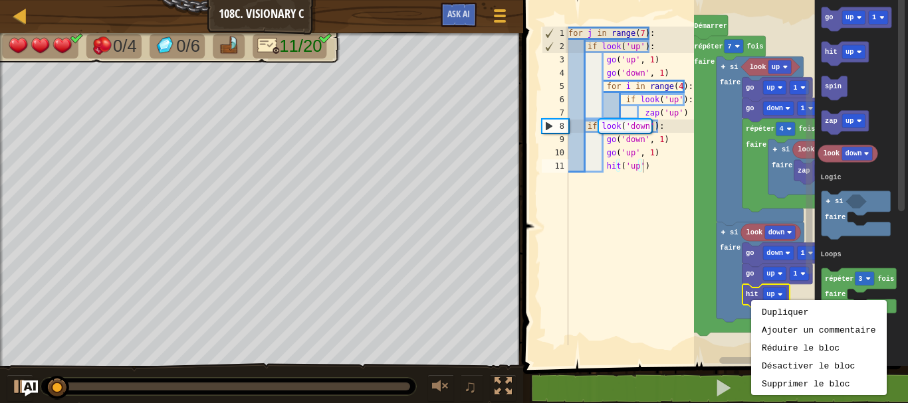
type textarea "hit('up')"
click at [678, 310] on div "for j in range ( 7 ) : if look ( 'up' ) : go ( 'up' , 1 ) go ( 'down' , 1 ) for…" at bounding box center [639, 200] width 148 height 346
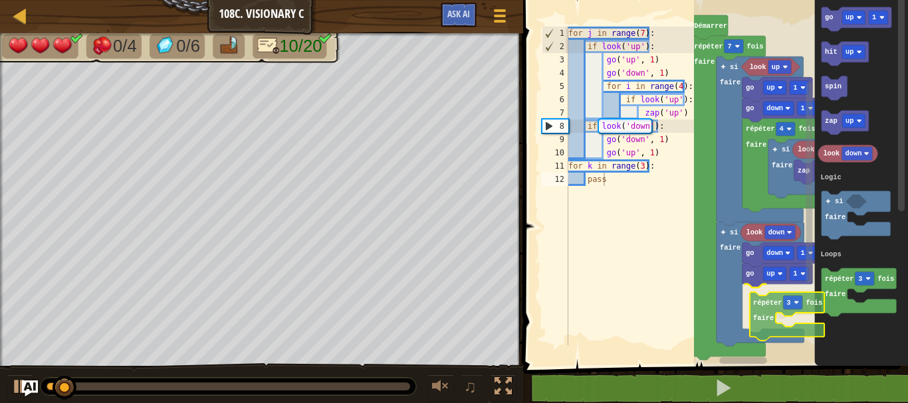
click at [757, 341] on div "Logic Loops [PERSON_NAME] répéter 7 fois faire look up si faire go up 1 go down…" at bounding box center [801, 179] width 214 height 373
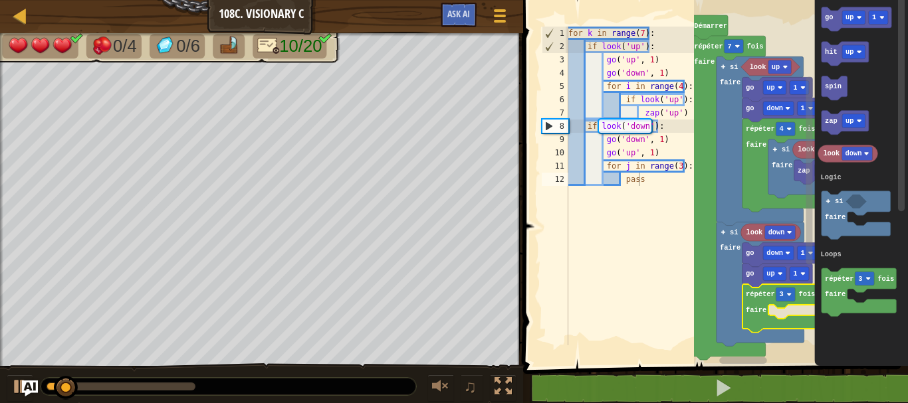
click at [778, 304] on icon "Espace de travail de Blocky" at bounding box center [779, 308] width 75 height 49
click at [780, 301] on rect "Espace de travail de Blocky" at bounding box center [784, 295] width 19 height 14
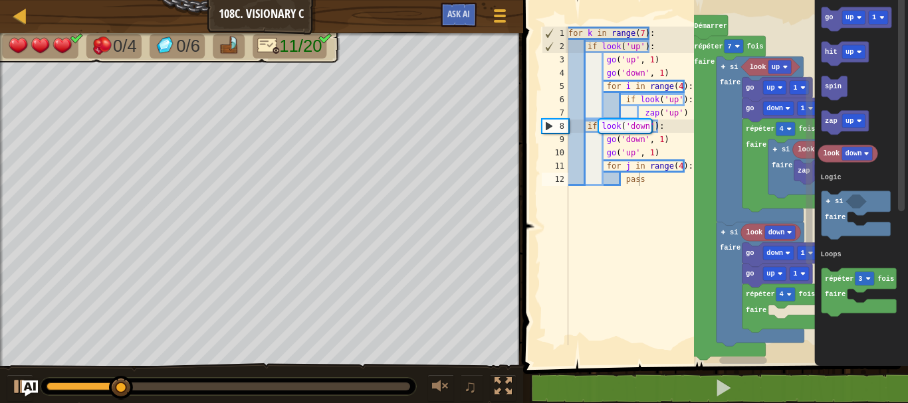
click at [794, 289] on div "Logic Loops [PERSON_NAME] répéter 7 fois faire look up si faire go up 1 go down…" at bounding box center [801, 179] width 214 height 373
click at [833, 220] on text "faire" at bounding box center [835, 217] width 21 height 8
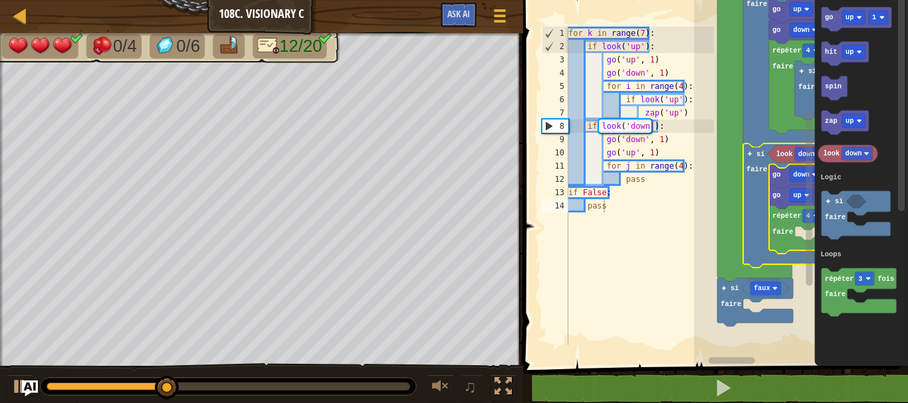
click at [815, 131] on div "Logic Loops [PERSON_NAME] faux si faire répéter 7 fois faire look up look up za…" at bounding box center [801, 179] width 214 height 373
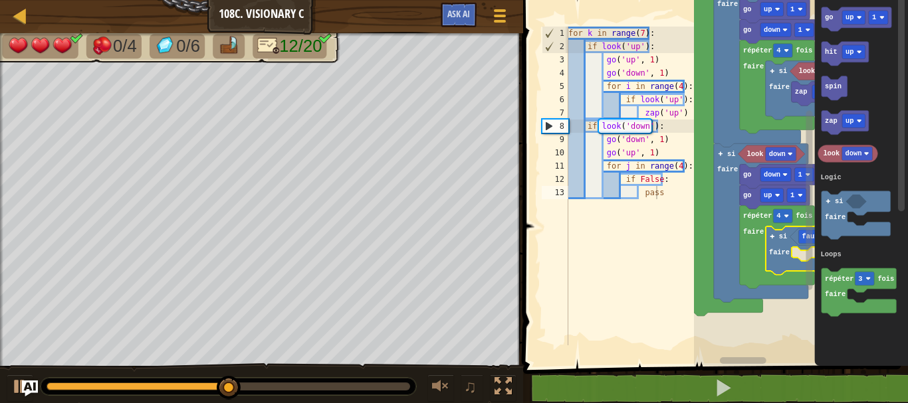
click at [757, 359] on rect "Espace de travail de Blocky" at bounding box center [743, 360] width 47 height 7
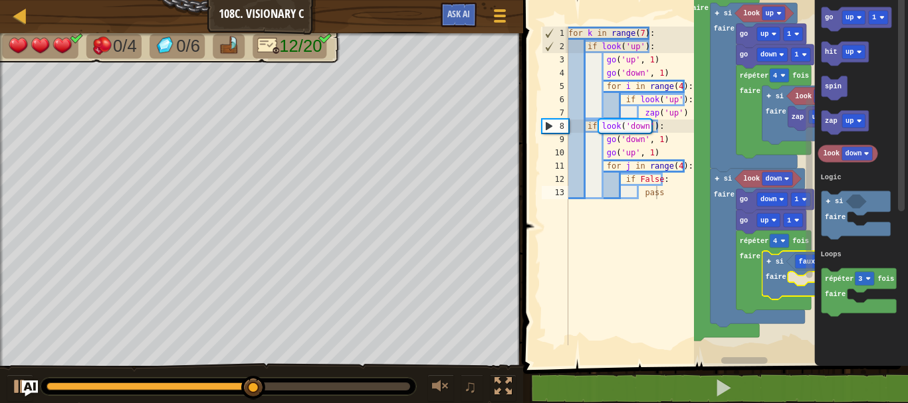
click at [809, 274] on rect "Espace de travail de Blocky" at bounding box center [808, 188] width 7 height 179
click at [809, 258] on div "Logic Loops [PERSON_NAME] répéter 7 fois faire look up look up zap up si faire …" at bounding box center [801, 179] width 214 height 373
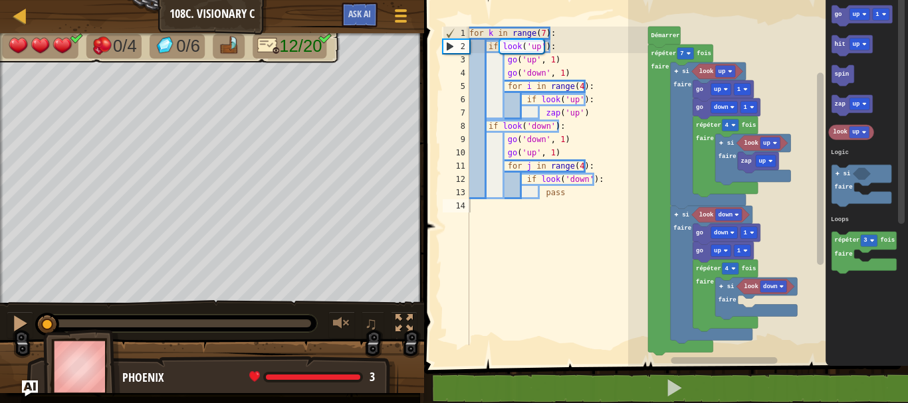
click at [763, 330] on rect "Espace de travail de Blocky" at bounding box center [768, 179] width 280 height 373
click at [858, 100] on rect "Espace de travail de Blocky" at bounding box center [859, 104] width 20 height 12
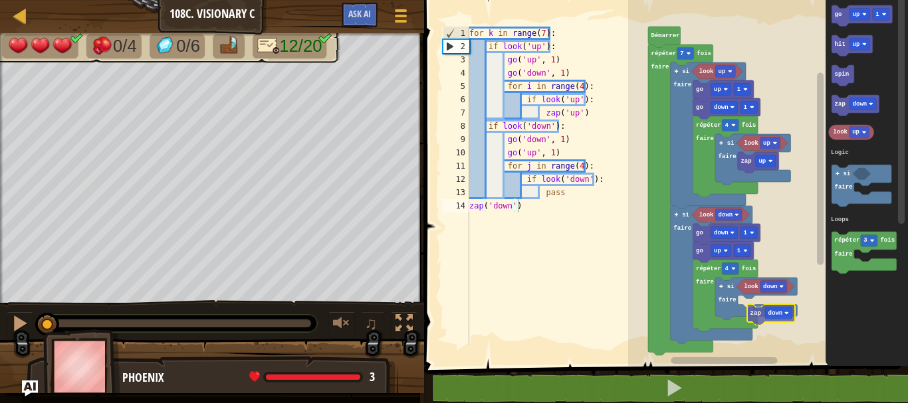
click at [753, 304] on div "Logic Loops look up look up zap up si faire répéter 4 fois faire go down 1 go u…" at bounding box center [768, 179] width 280 height 373
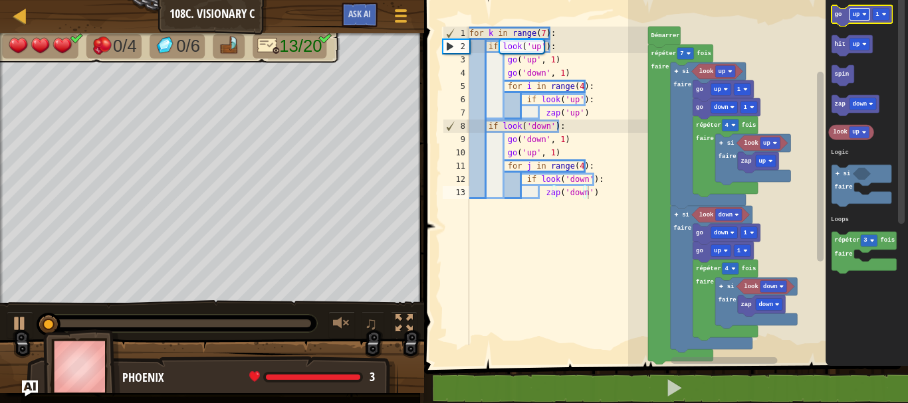
click at [860, 9] on rect "Espace de travail de Blocky" at bounding box center [859, 15] width 20 height 12
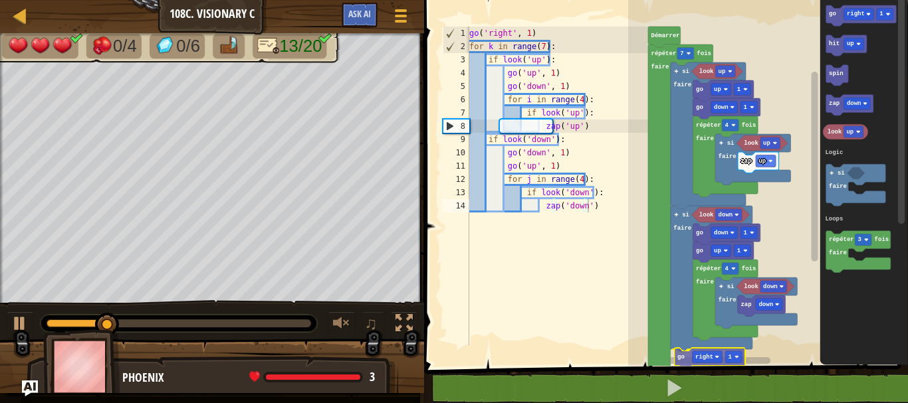
click at [681, 363] on div "Logic Loops look up look up zap up si faire répéter 4 fois faire go down 1 go u…" at bounding box center [768, 179] width 280 height 373
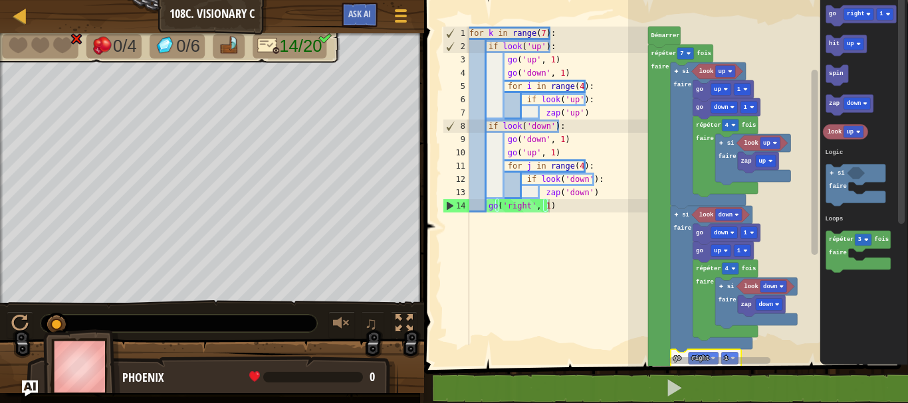
click at [702, 361] on rect "Espace de travail de Blocky" at bounding box center [719, 360] width 102 height 7
click at [713, 357] on rect "Espace de travail de Blocky" at bounding box center [719, 360] width 102 height 7
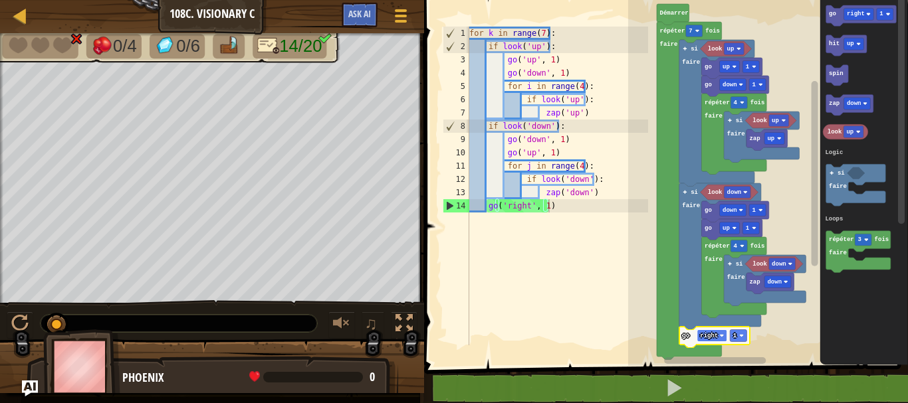
click at [712, 332] on text "right" at bounding box center [709, 335] width 18 height 7
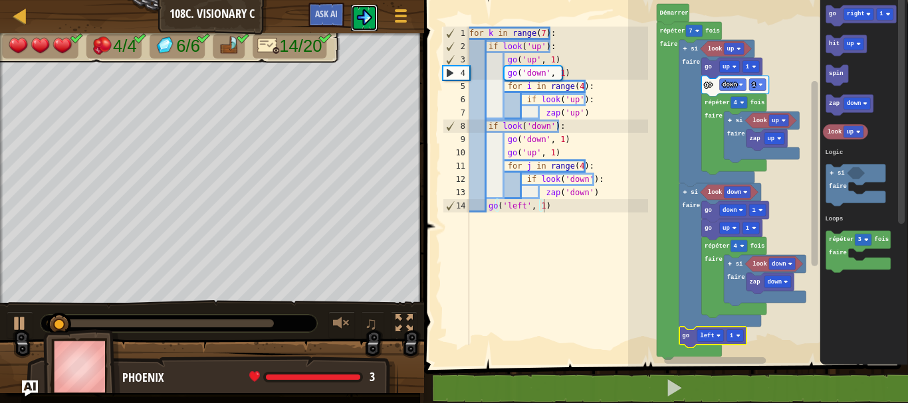
click at [367, 9] on button at bounding box center [364, 18] width 27 height 27
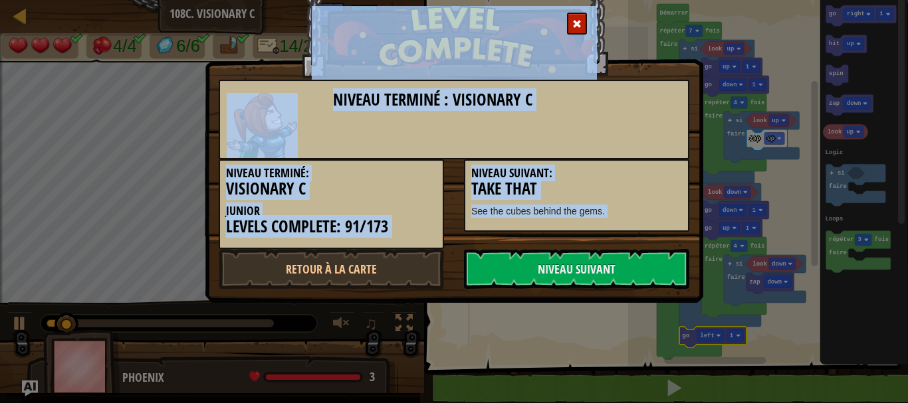
click at [638, 304] on div "Niveau terminé : Visionary C Niveau terminé: Visionary C Junior Levels Complete…" at bounding box center [454, 201] width 908 height 403
click at [634, 254] on link "Niveau Suivant" at bounding box center [576, 269] width 225 height 40
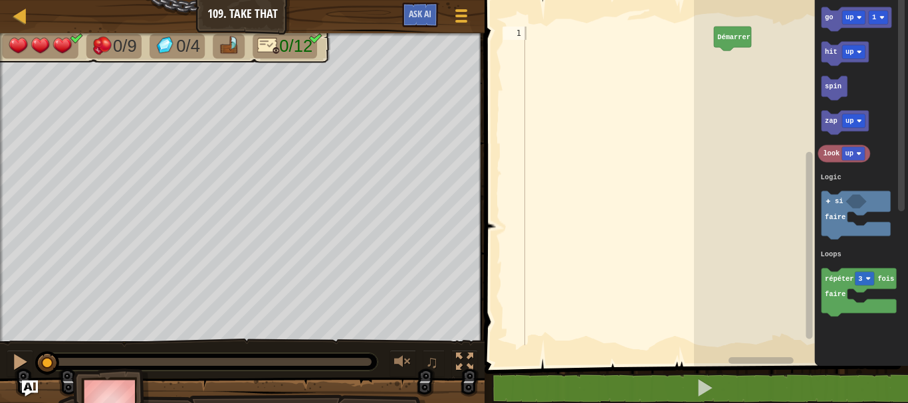
click at [496, 322] on span at bounding box center [697, 165] width 434 height 420
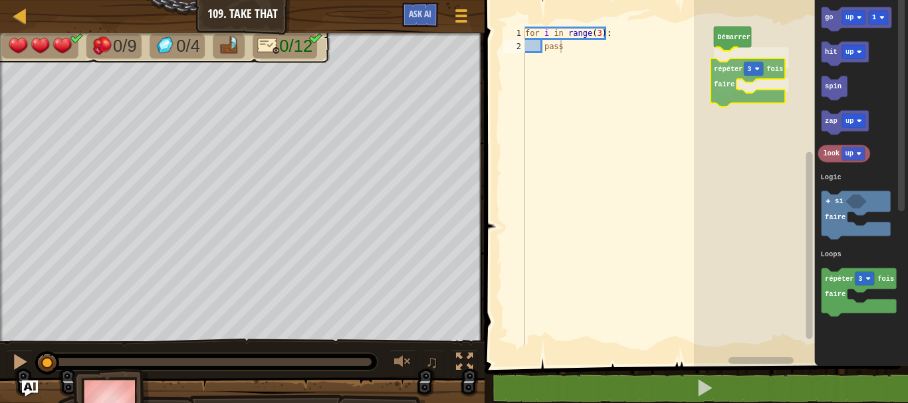
click at [722, 85] on div "Logic Loops Démarrer répéter 3 fois faire go up 1 hit up spin zap up look up ré…" at bounding box center [801, 179] width 214 height 373
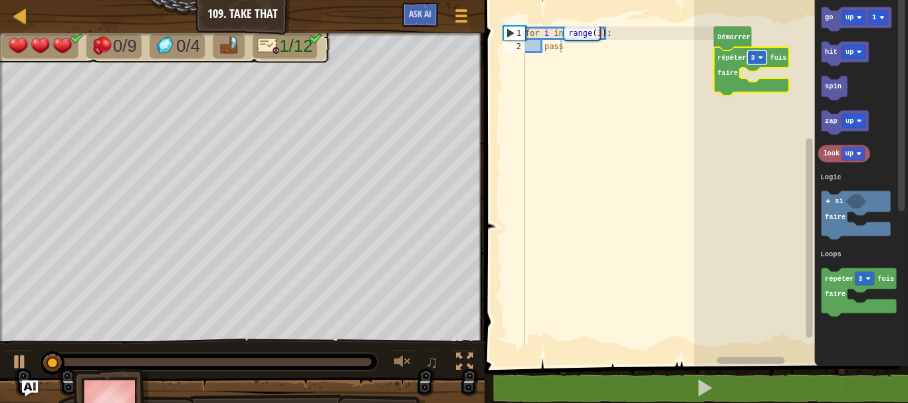
click at [757, 56] on rect "Espace de travail de Blocky" at bounding box center [757, 57] width 19 height 14
click at [750, 88] on icon "Espace de travail de Blocky" at bounding box center [751, 71] width 75 height 49
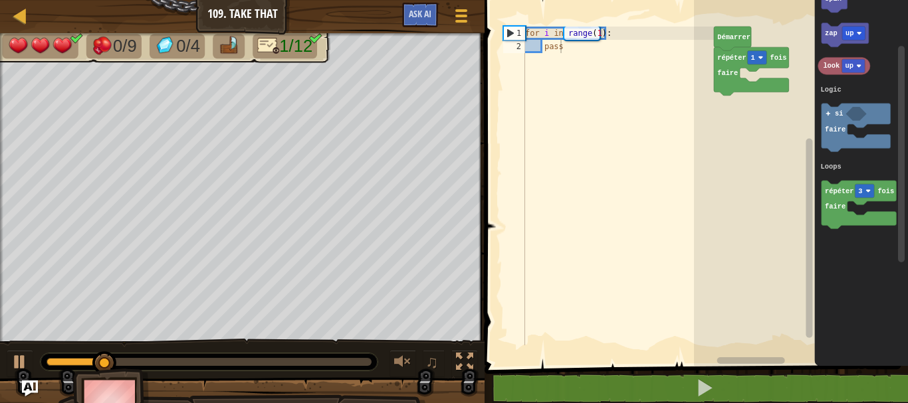
click at [773, 124] on div "Logic Loops Démarrer répéter 1 fois faire go up 1 hit up spin zap up look up ré…" at bounding box center [801, 179] width 214 height 373
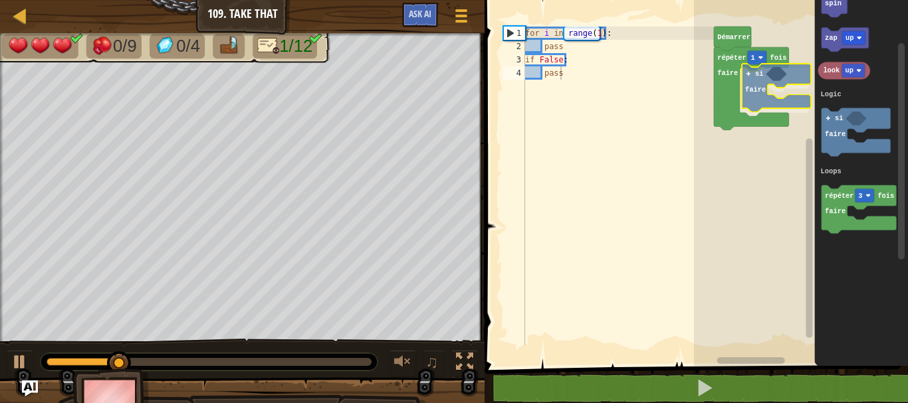
click at [759, 82] on div "Logic Loops Démarrer répéter 1 fois faire si faire go up 1 hit up spin zap up l…" at bounding box center [801, 179] width 214 height 373
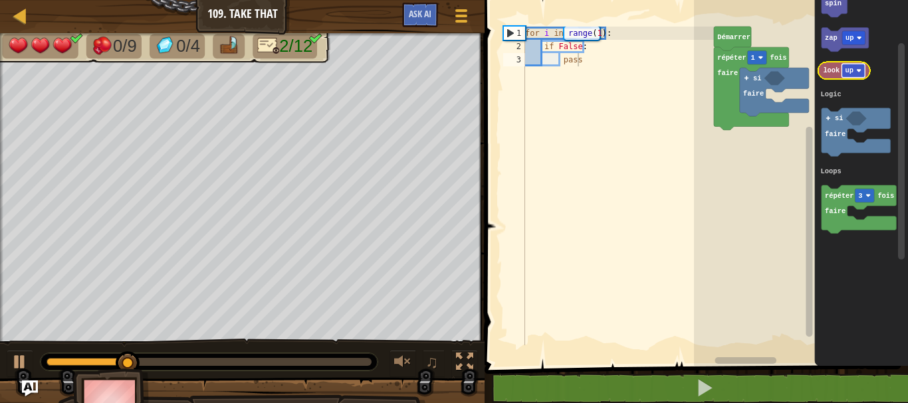
click at [860, 67] on rect "Espace de travail de Blocky" at bounding box center [853, 71] width 23 height 14
click at [864, 72] on image "Espace de travail de Blocky" at bounding box center [866, 70] width 5 height 5
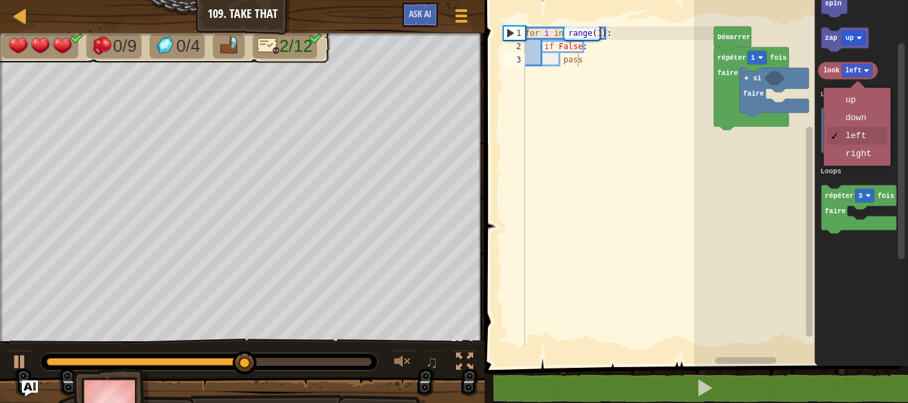
drag, startPoint x: 854, startPoint y: 151, endPoint x: 845, endPoint y: 140, distance: 13.7
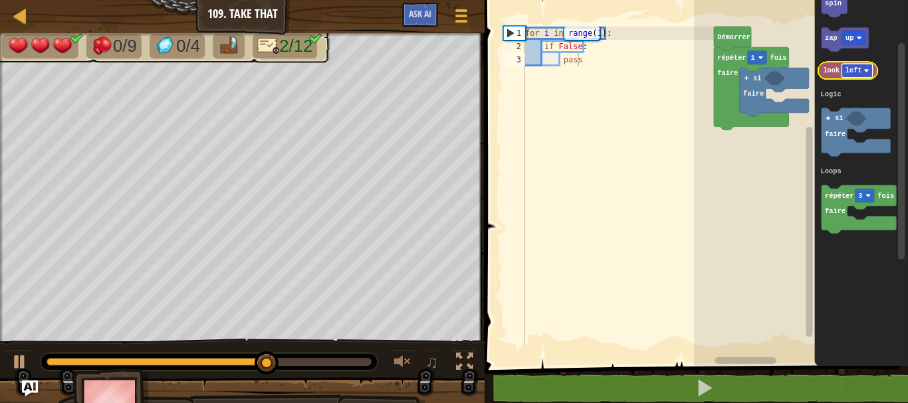
click at [849, 72] on text "left" at bounding box center [853, 70] width 17 height 8
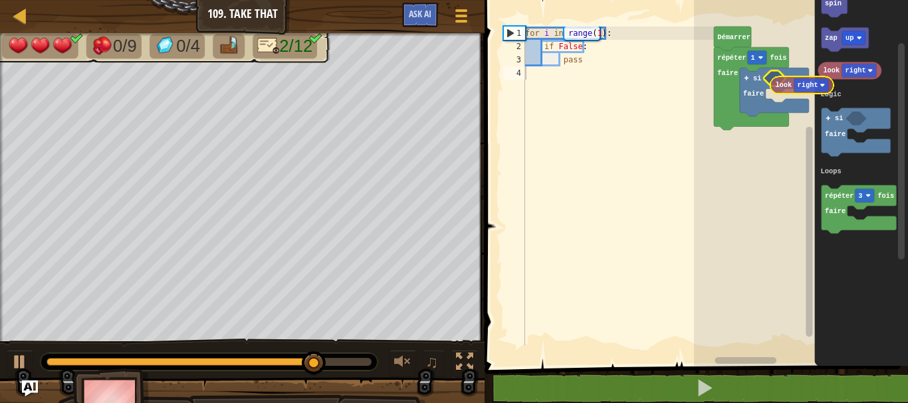
click at [781, 85] on div "Logic Loops Démarrer répéter 1 fois faire si faire go up 1 hit up spin zap up l…" at bounding box center [801, 179] width 214 height 373
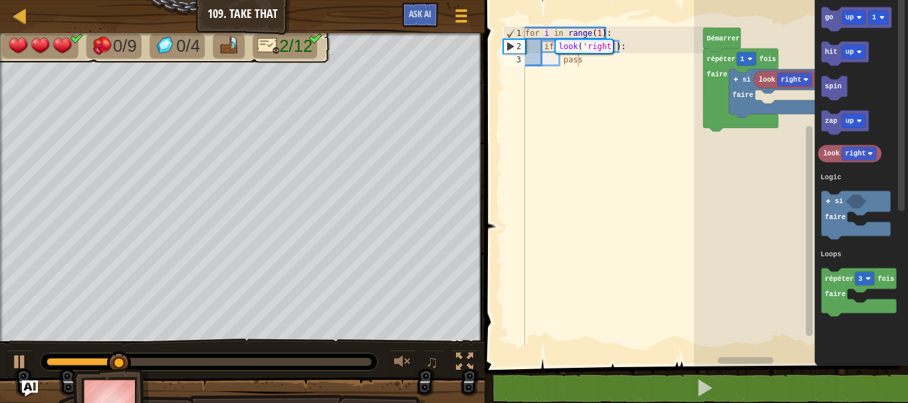
click at [907, 178] on icon "Espace de travail de Blocky" at bounding box center [862, 179] width 94 height 373
click at [848, 16] on text "up" at bounding box center [849, 17] width 8 height 8
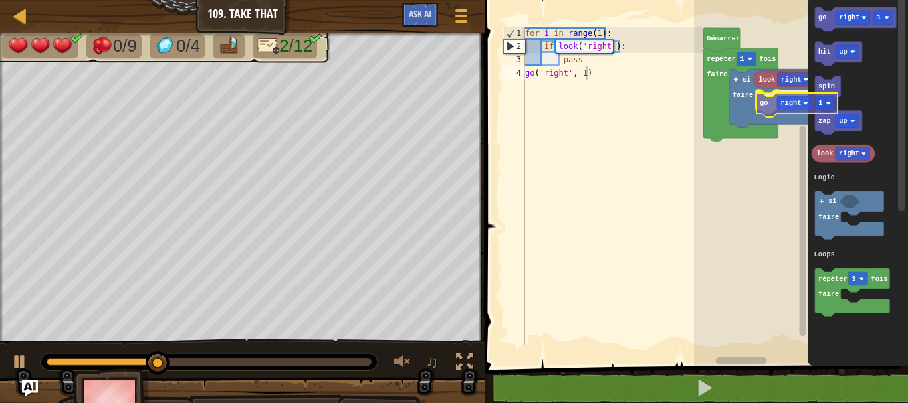
click at [769, 109] on div "Logic Loops Démarrer répéter 1 fois faire si faire look right go right 1 go rig…" at bounding box center [801, 179] width 214 height 373
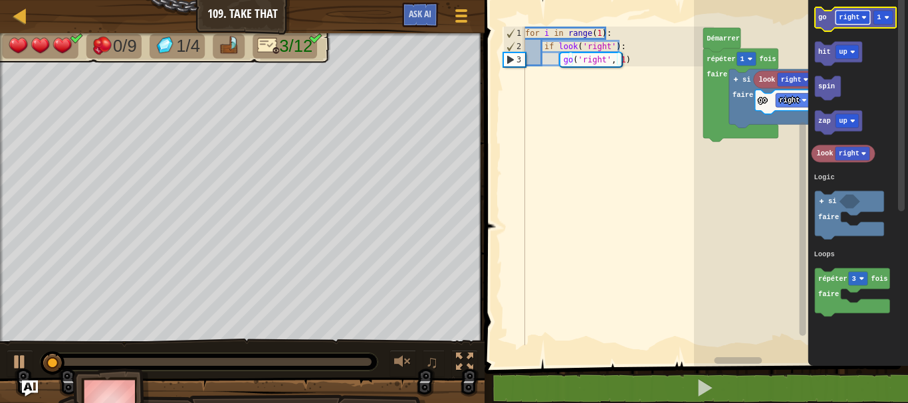
click at [856, 17] on text "right" at bounding box center [849, 17] width 21 height 8
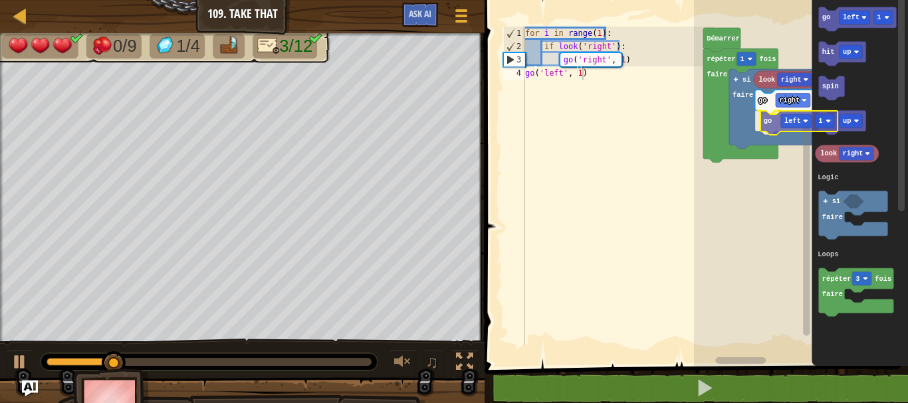
click at [771, 116] on div "Logic Loops Démarrer répéter 1 fois faire si faire look right go right 1 go lef…" at bounding box center [801, 179] width 214 height 373
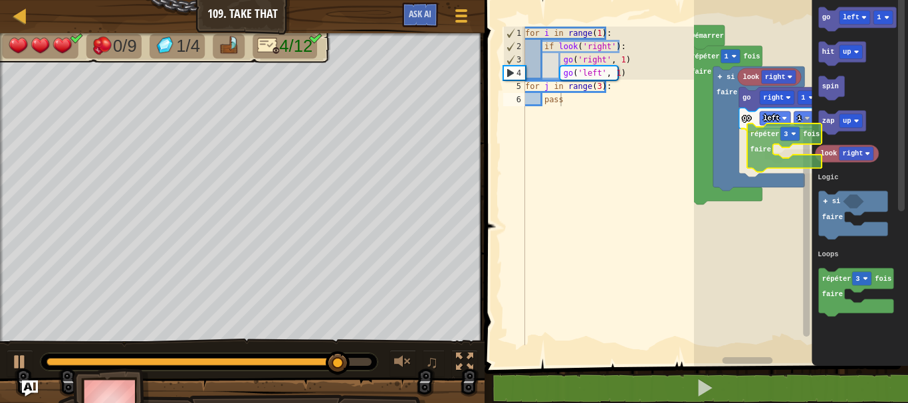
click at [766, 152] on div "Logic Loops Démarrer répéter 1 fois faire si faire look right go right 1 go lef…" at bounding box center [801, 179] width 214 height 373
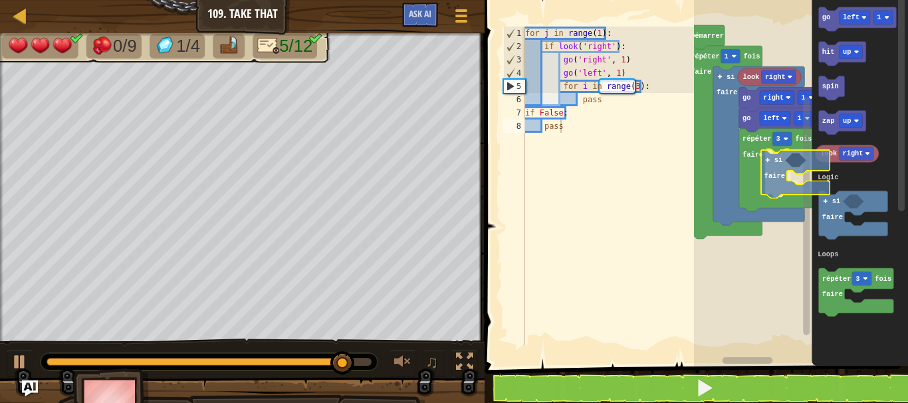
click at [774, 163] on div "Logic Loops Démarrer répéter 1 fois faire si faire look right go right 1 go lef…" at bounding box center [801, 179] width 214 height 373
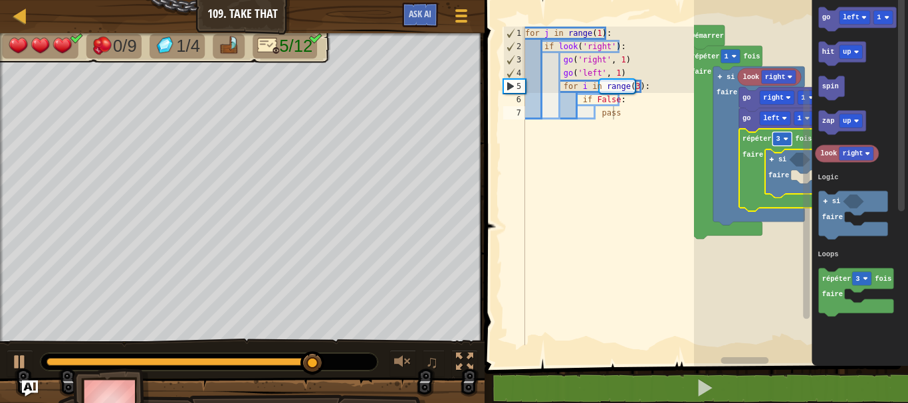
click at [782, 140] on rect "Espace de travail de Blocky" at bounding box center [782, 139] width 19 height 14
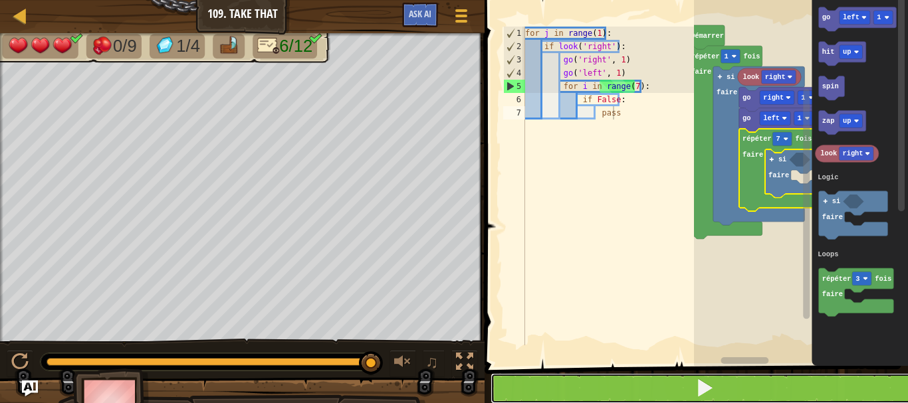
click at [747, 385] on button at bounding box center [703, 388] width 427 height 31
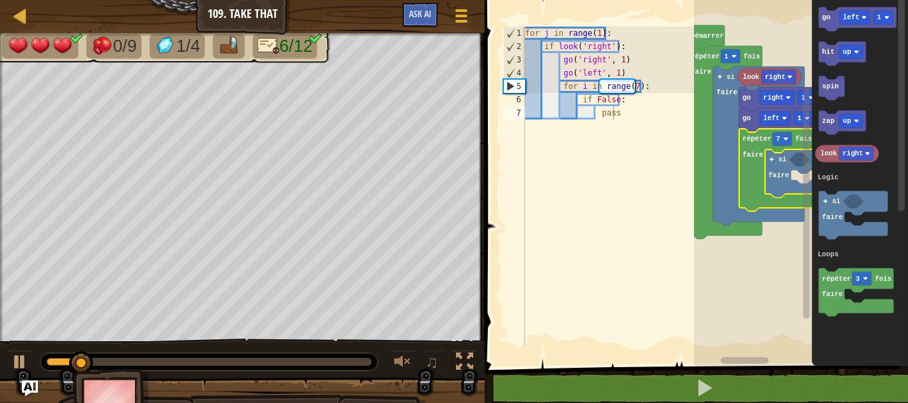
click at [752, 142] on text "répéter" at bounding box center [756, 139] width 29 height 8
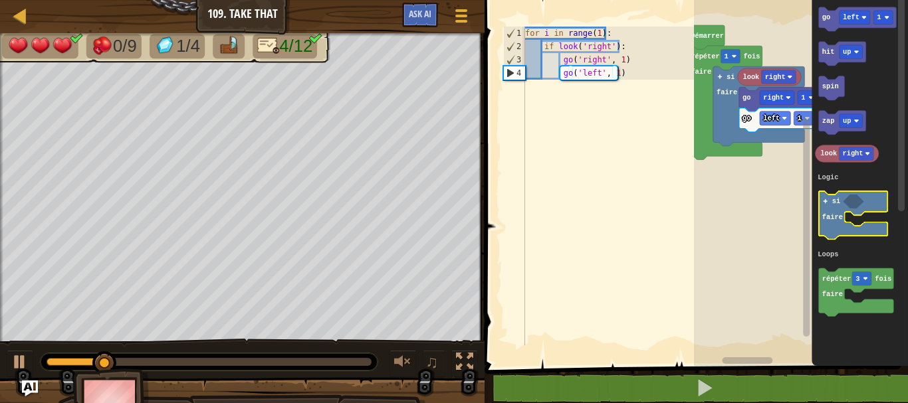
click at [832, 218] on text "faire" at bounding box center [832, 217] width 21 height 8
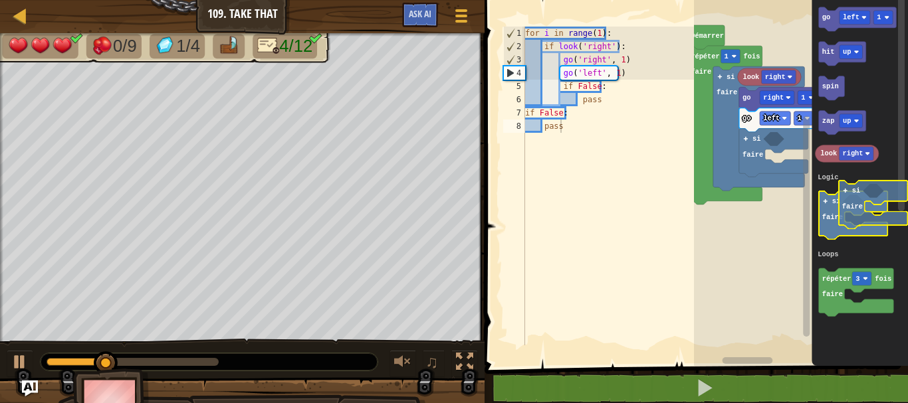
click at [854, 209] on g "si faire" at bounding box center [853, 215] width 69 height 49
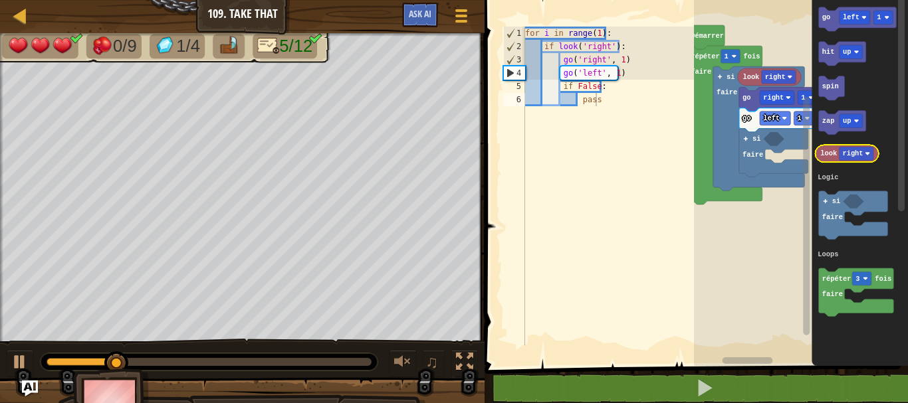
click at [828, 146] on icon "Espace de travail de Blocky" at bounding box center [846, 153] width 63 height 17
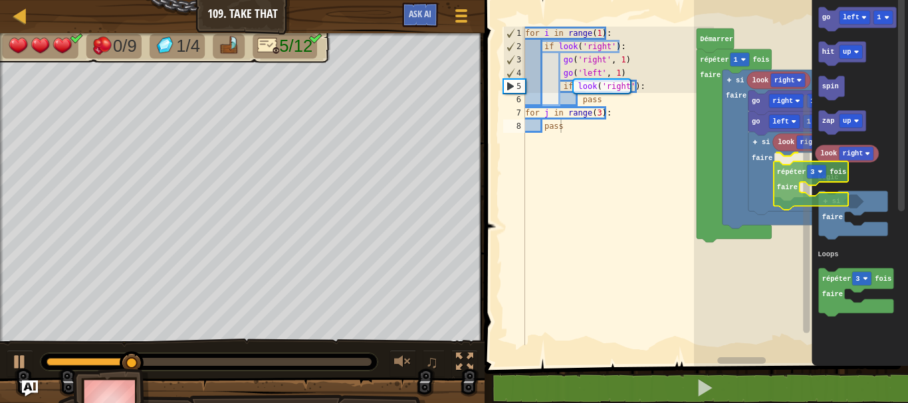
click at [801, 173] on div "Logic Loops Démarrer répéter 1 fois faire si faire look right go right 1 go lef…" at bounding box center [801, 179] width 214 height 373
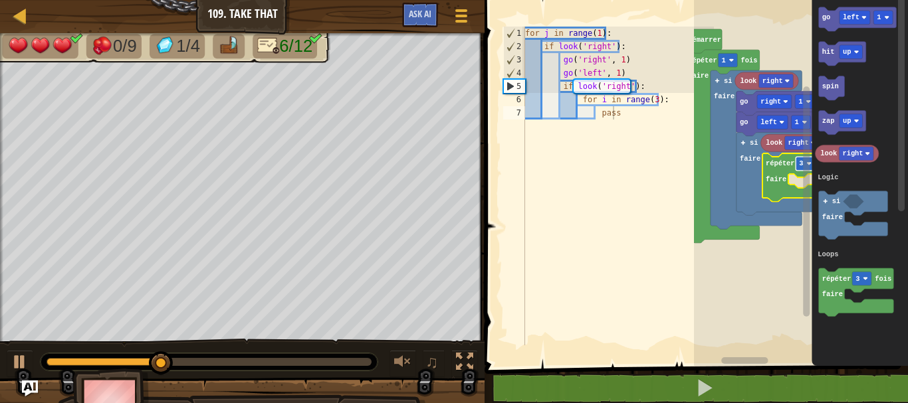
click at [800, 163] on text "3" at bounding box center [801, 163] width 4 height 8
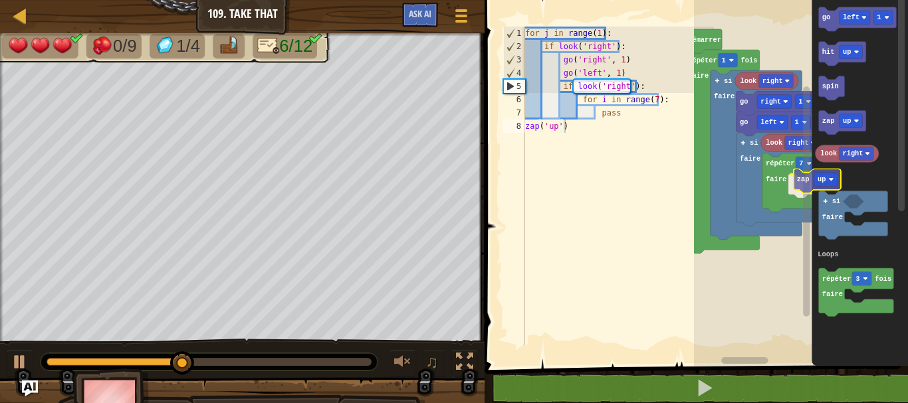
click at [805, 181] on div "Logic Loops Démarrer répéter 1 fois faire si faire look right go right 1 go lef…" at bounding box center [801, 179] width 214 height 373
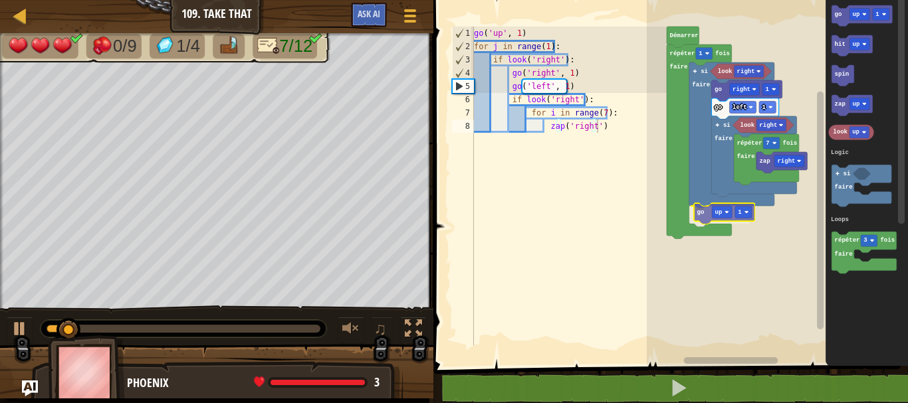
click at [712, 217] on div "Logic Loops Démarrer répéter 1 fois faire look right si faire go right 1 go lef…" at bounding box center [777, 179] width 261 height 373
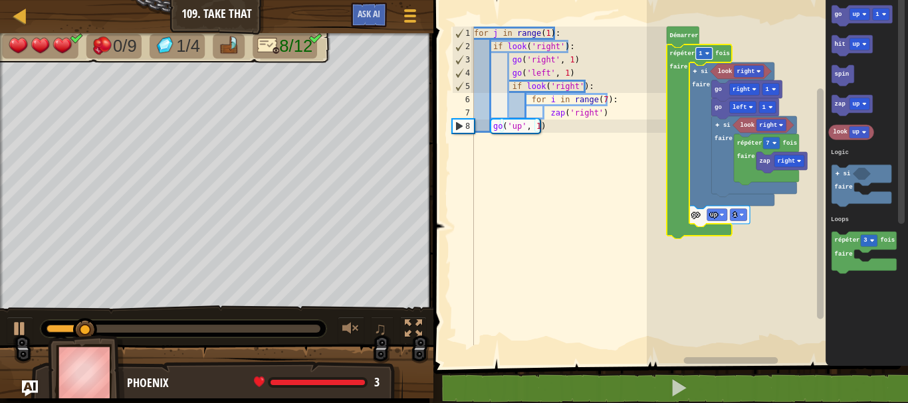
click at [709, 52] on image "Espace de travail de Blocky" at bounding box center [707, 53] width 5 height 5
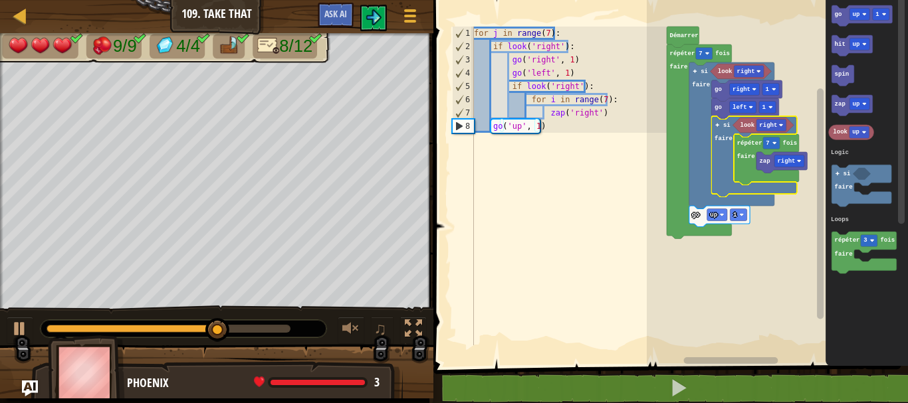
click at [720, 183] on icon "Espace de travail de Blocky" at bounding box center [754, 156] width 85 height 81
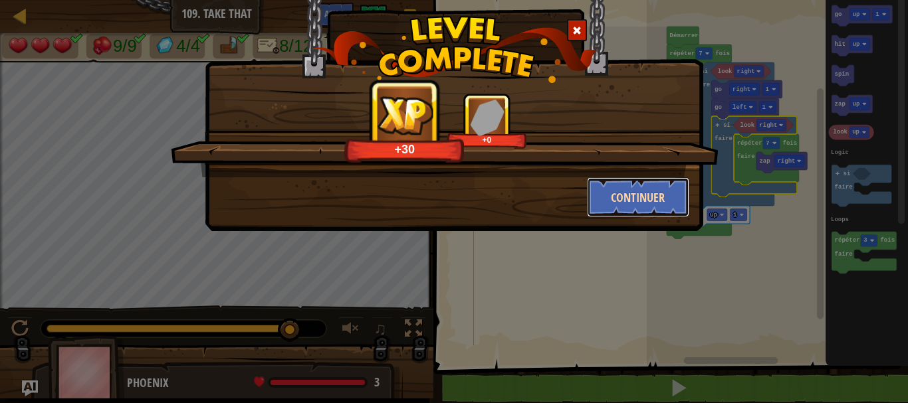
click at [659, 188] on button "Continuer" at bounding box center [638, 197] width 103 height 40
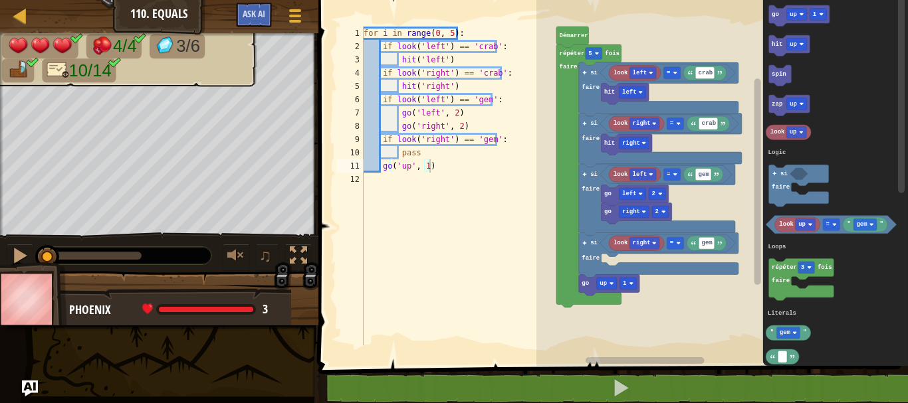
click at [293, 240] on div "♫" at bounding box center [159, 253] width 318 height 40
click at [293, 243] on div "♫" at bounding box center [159, 253] width 318 height 40
click at [296, 249] on div at bounding box center [298, 255] width 17 height 17
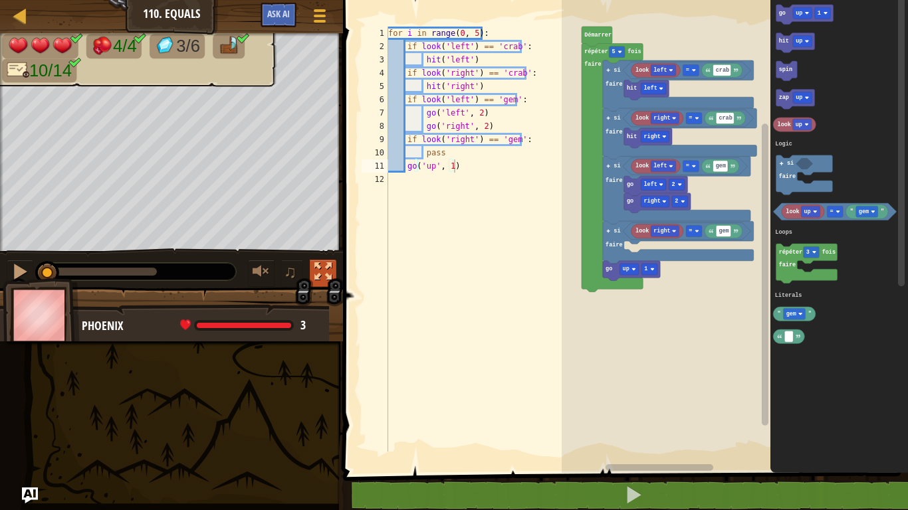
click at [319, 274] on div at bounding box center [322, 271] width 17 height 17
